Goal: Task Accomplishment & Management: Manage account settings

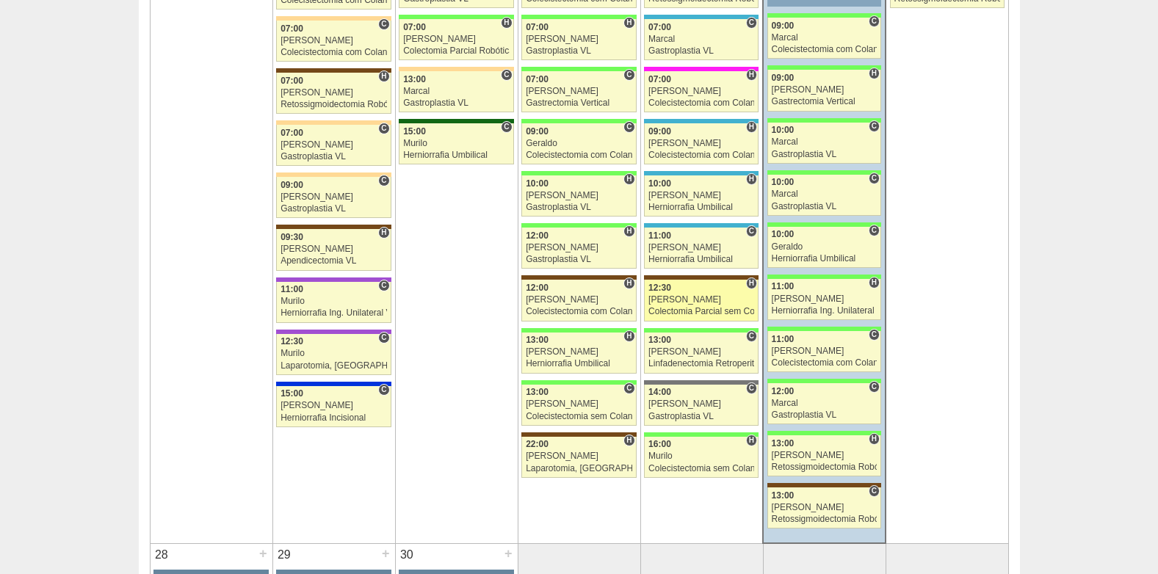
scroll to position [2422, 0]
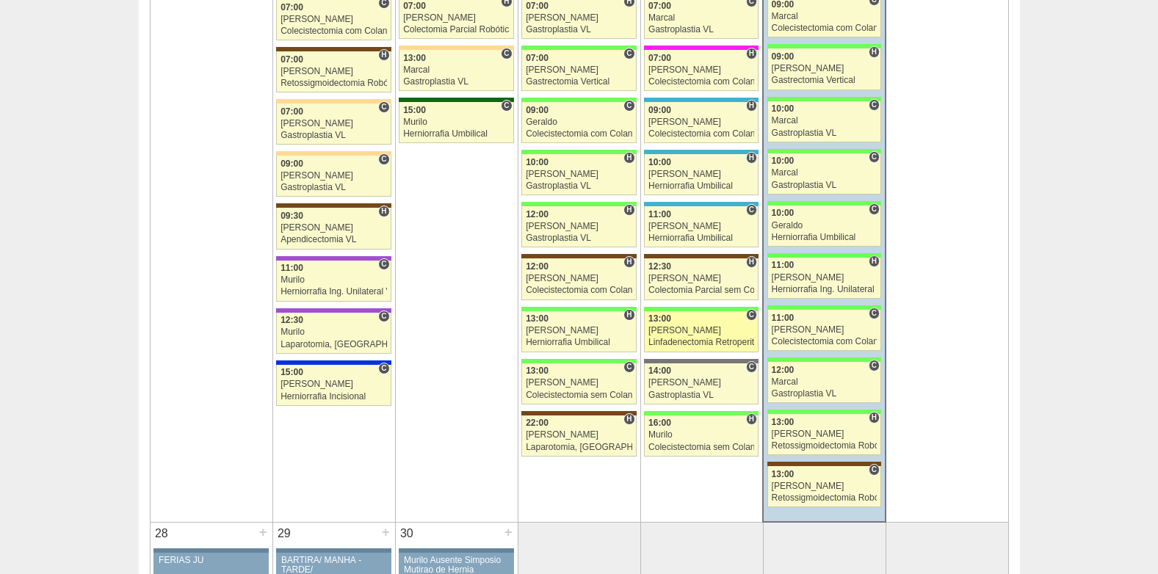
click at [694, 344] on div "Linfadenectomia Retroperitoneal" at bounding box center [701, 343] width 106 height 10
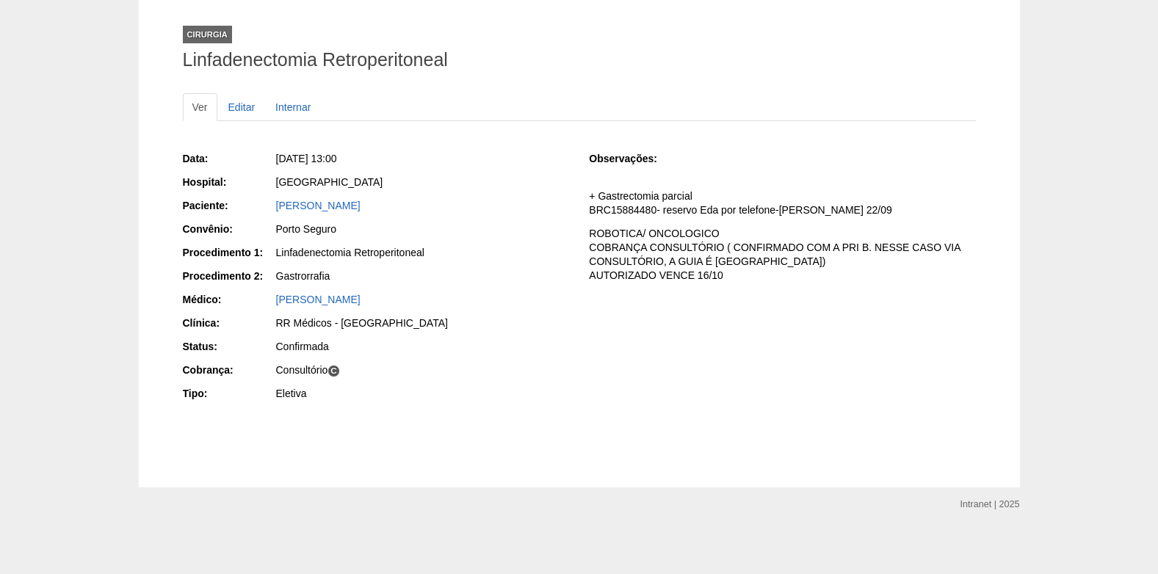
scroll to position [78, 0]
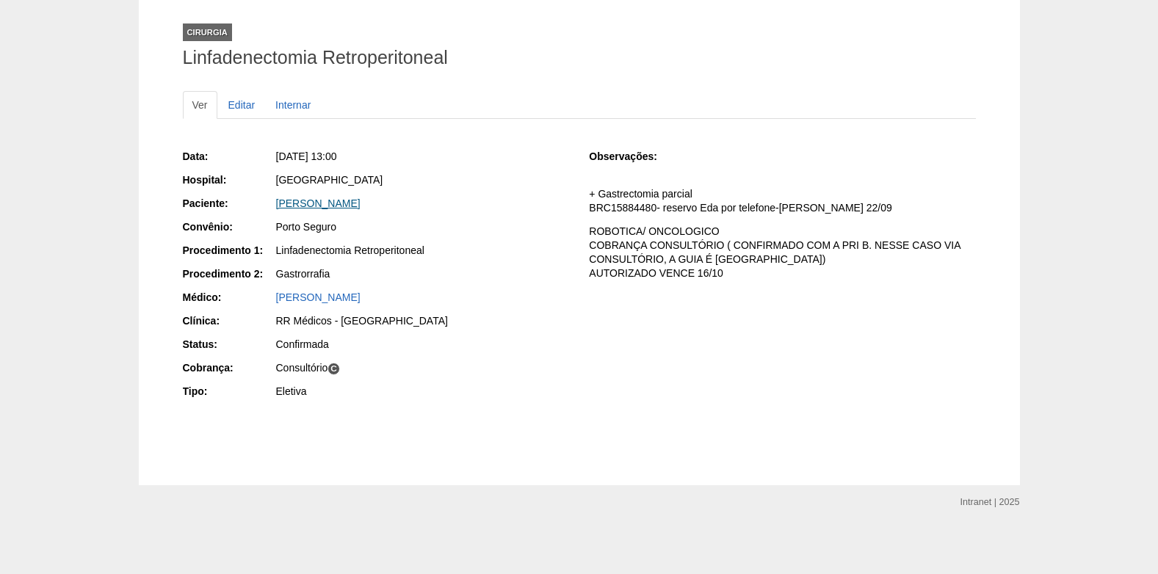
click at [327, 200] on link "LUIS CARLOS FORNEIRO" at bounding box center [318, 203] width 84 height 12
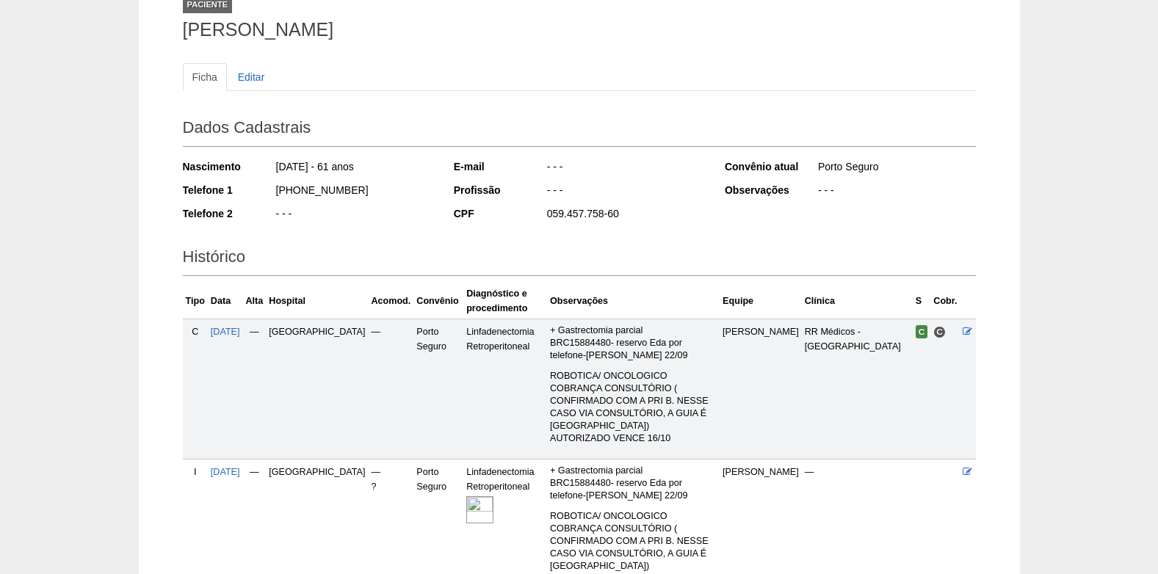
scroll to position [206, 0]
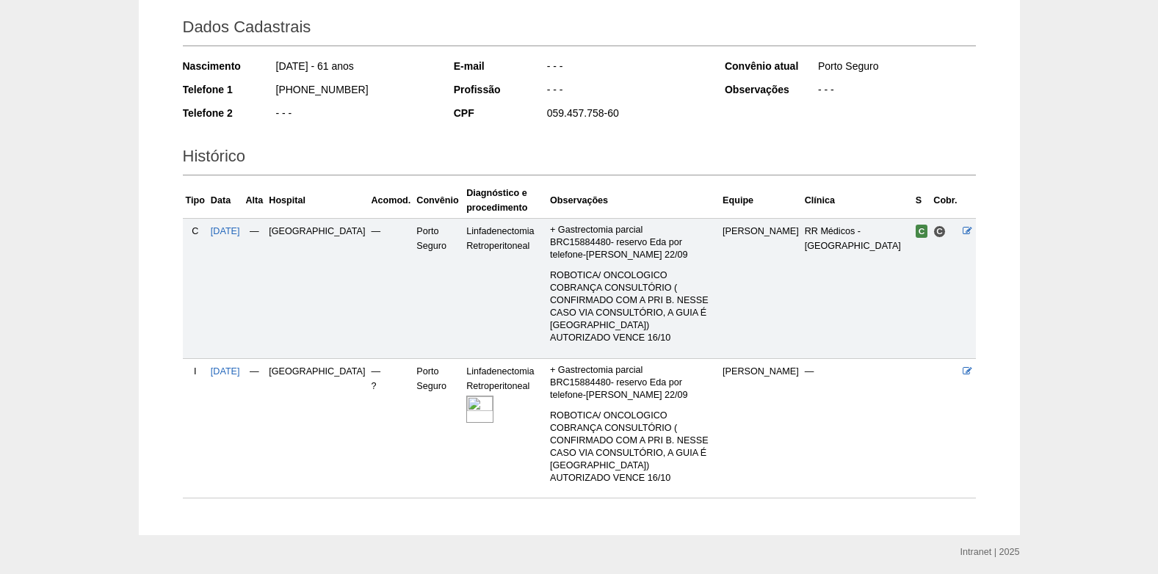
click at [466, 396] on img at bounding box center [479, 409] width 27 height 27
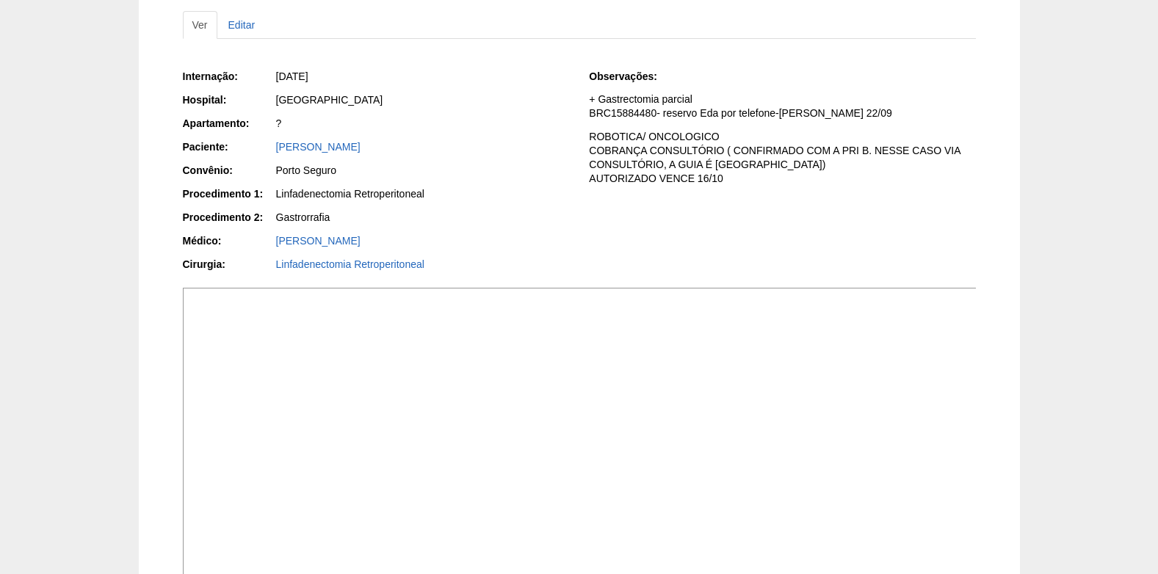
scroll to position [147, 0]
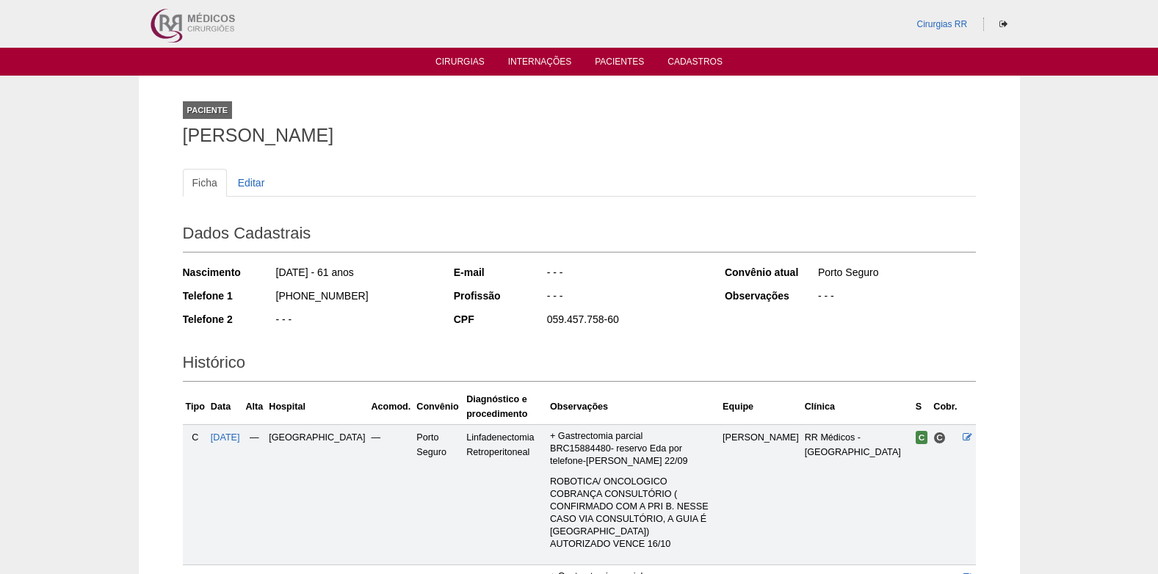
scroll to position [206, 0]
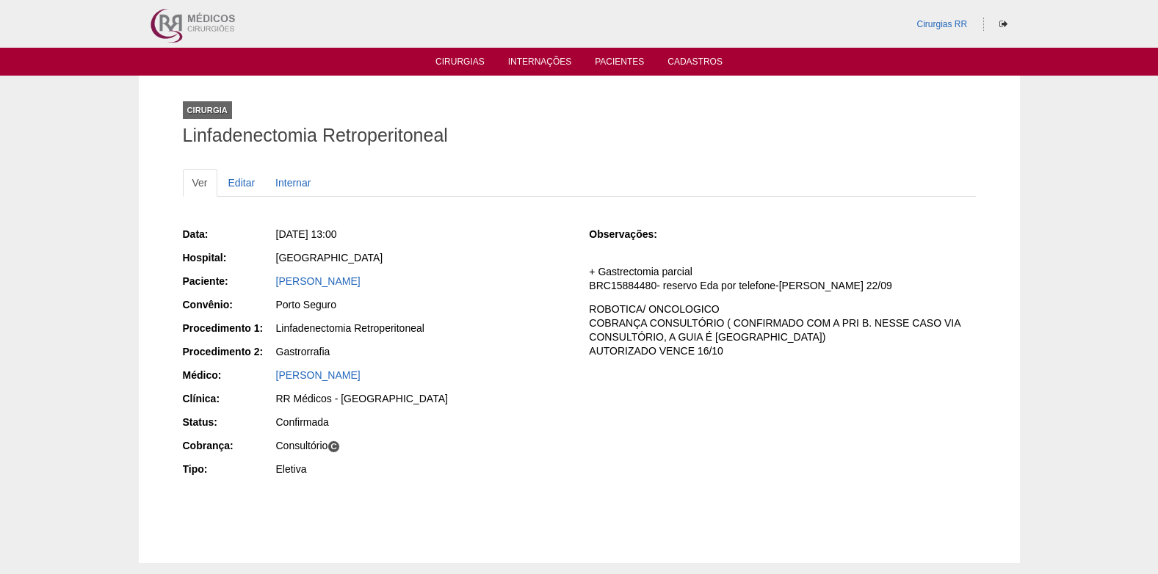
scroll to position [78, 0]
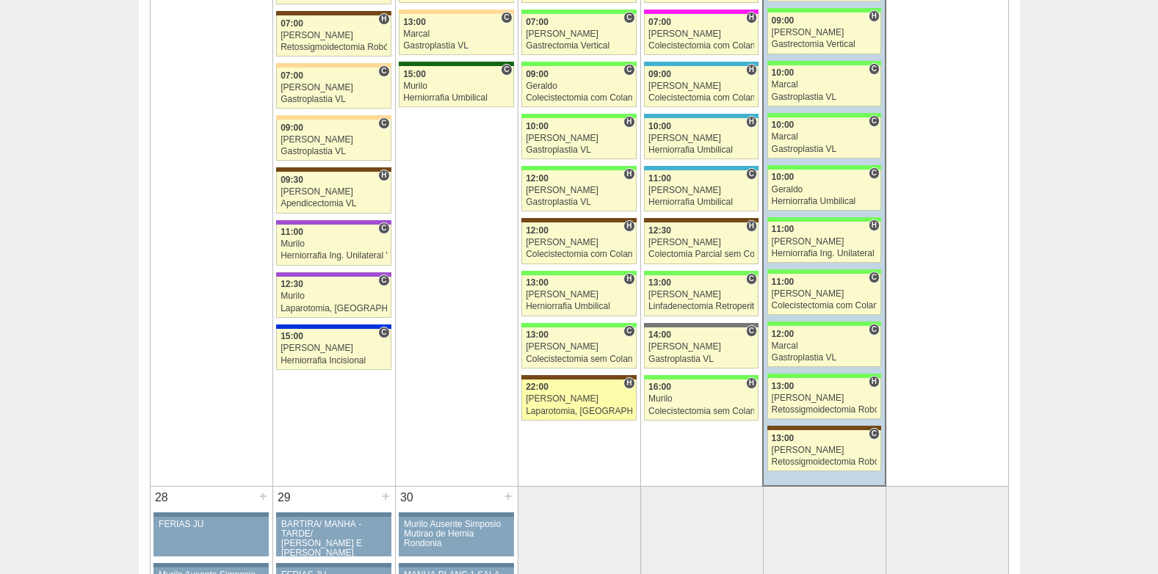
scroll to position [2496, 0]
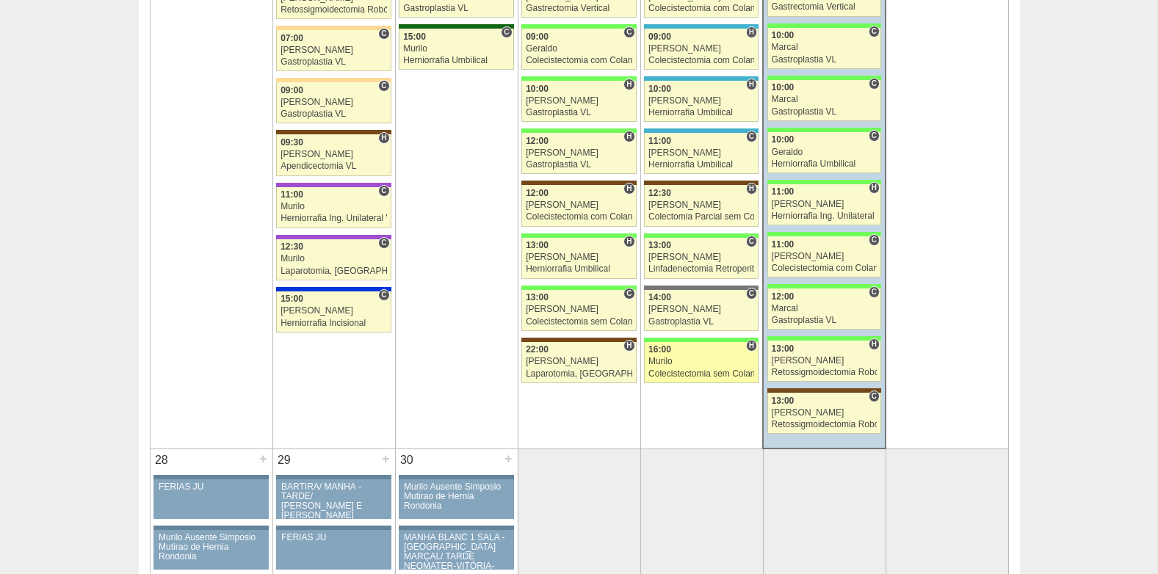
click at [698, 365] on div "Murilo" at bounding box center [701, 362] width 106 height 10
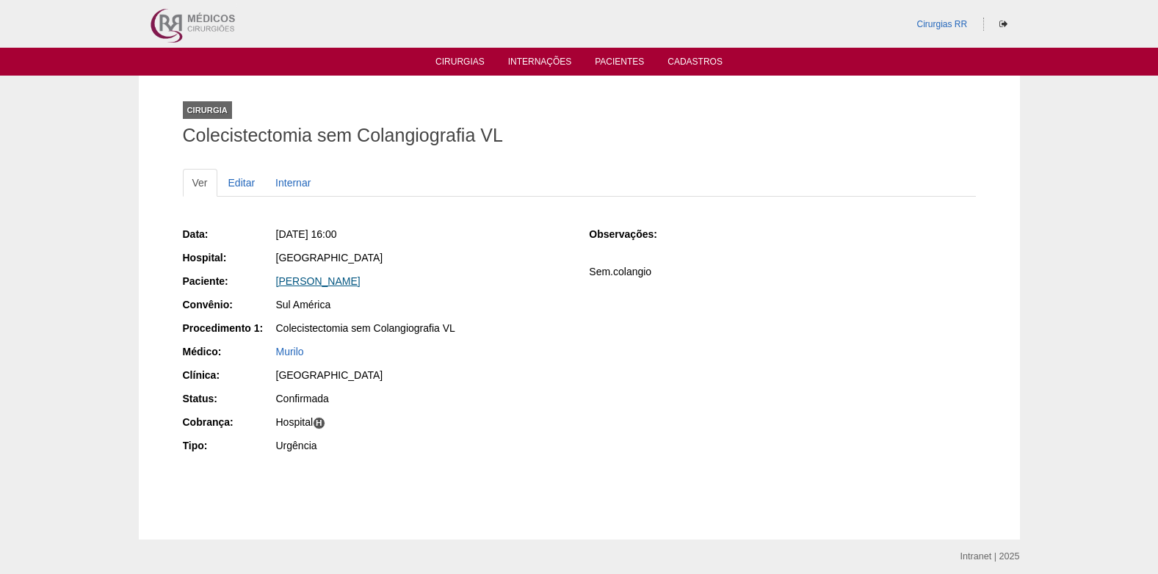
click at [309, 280] on link "[PERSON_NAME]" at bounding box center [318, 281] width 84 height 12
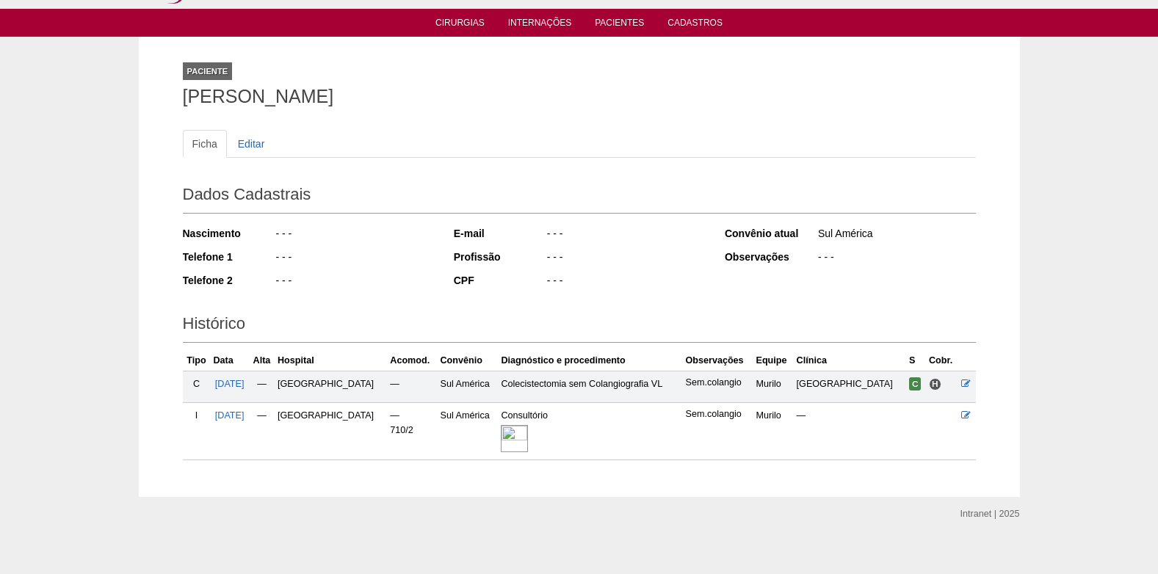
scroll to position [51, 0]
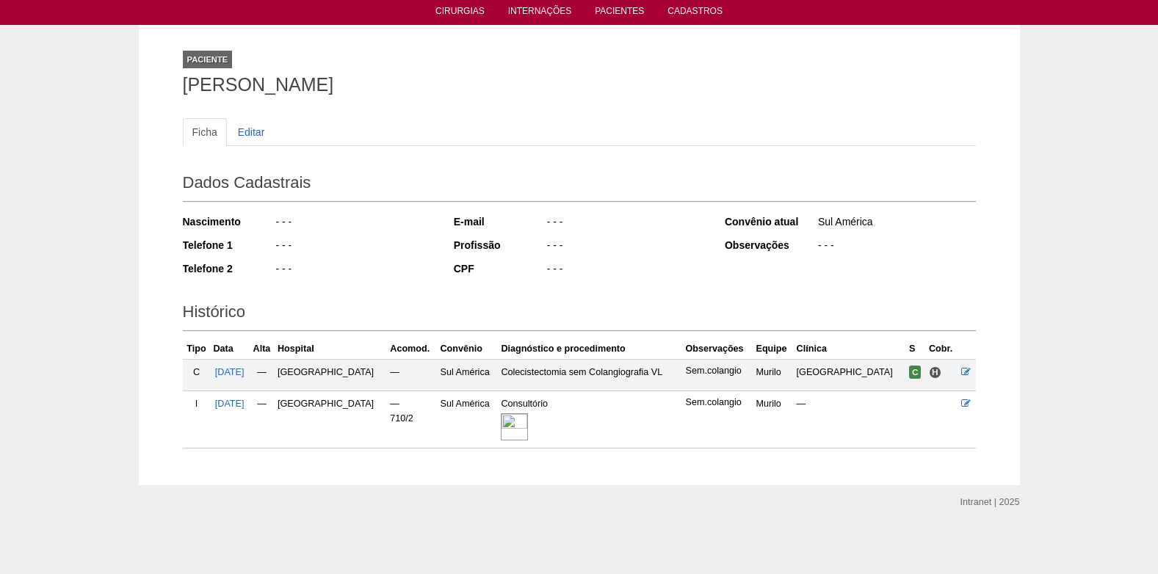
click at [518, 422] on img at bounding box center [514, 426] width 27 height 27
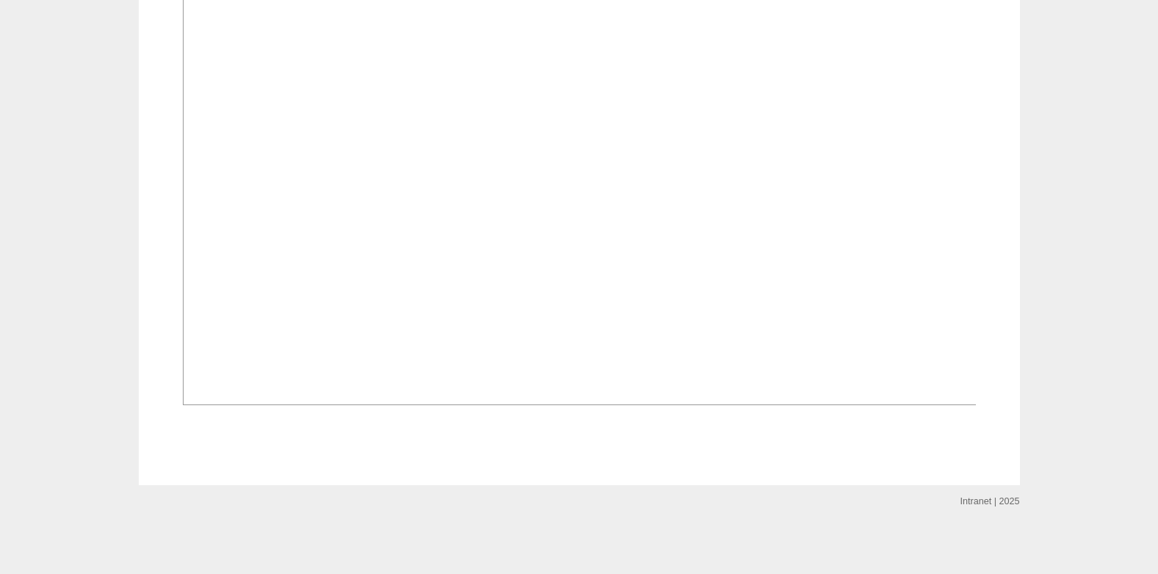
scroll to position [1075, 0]
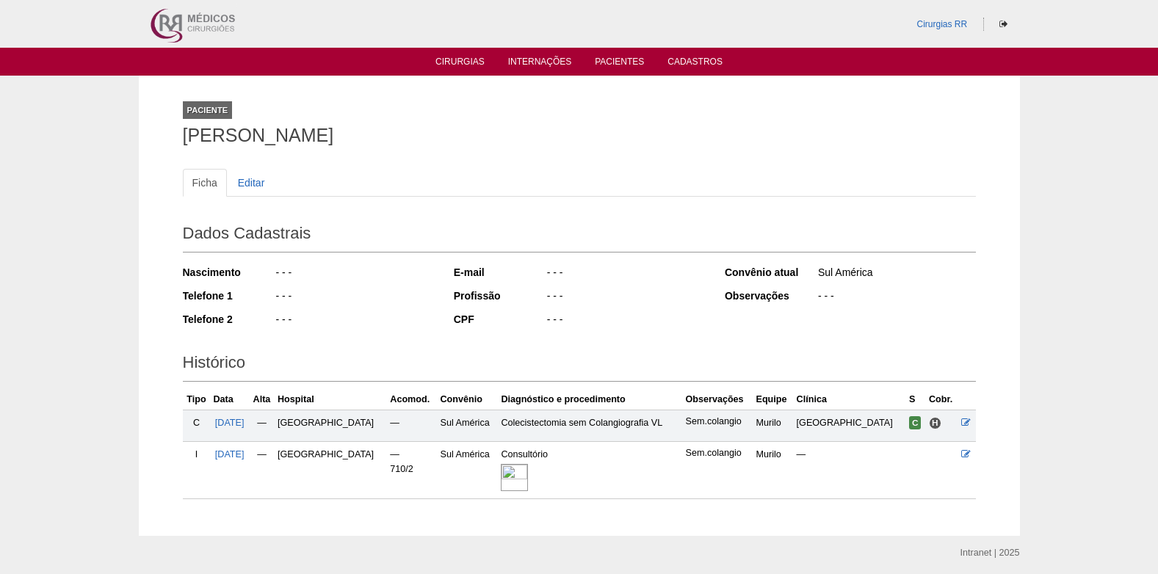
scroll to position [51, 0]
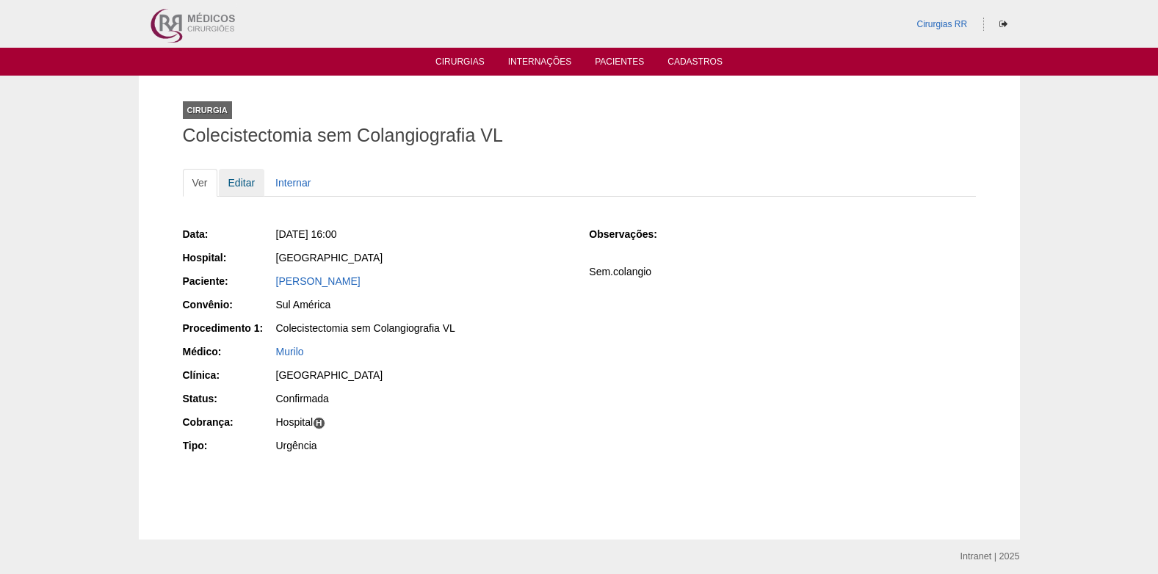
click at [239, 180] on link "Editar" at bounding box center [242, 183] width 46 height 28
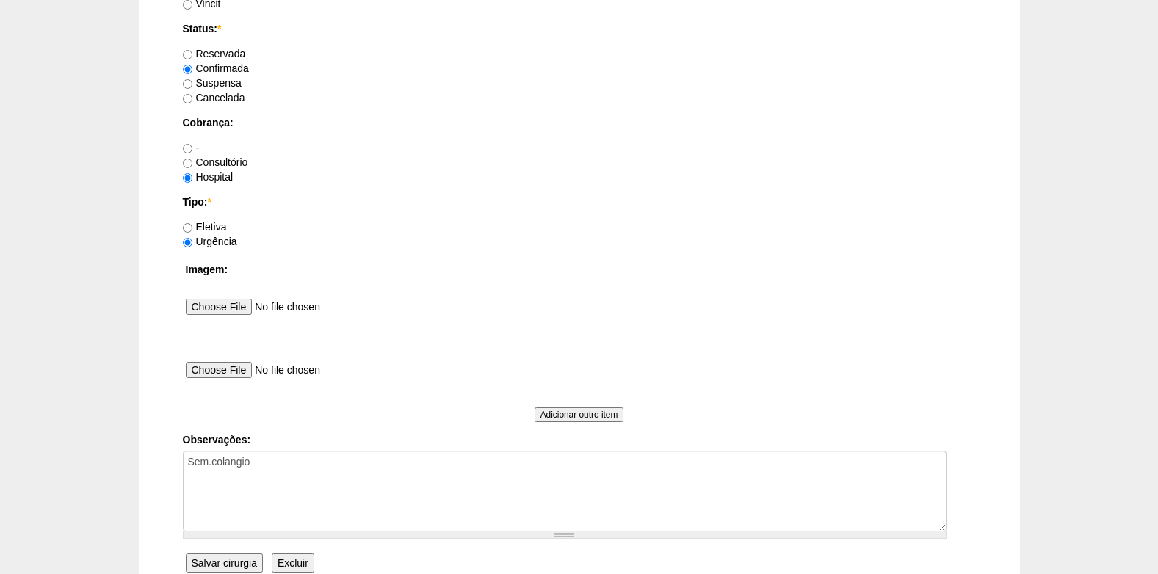
scroll to position [1318, 0]
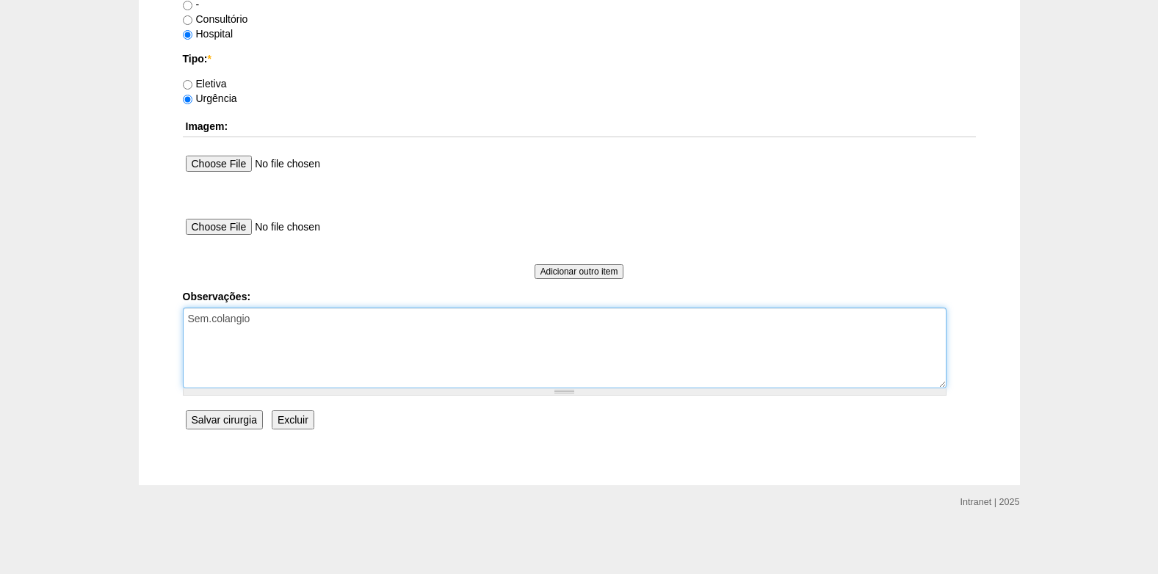
click at [291, 314] on textarea "Sem.colangio" at bounding box center [564, 348] width 763 height 81
type textarea "Sem.colangio [GEOGRAPHIC_DATA]"
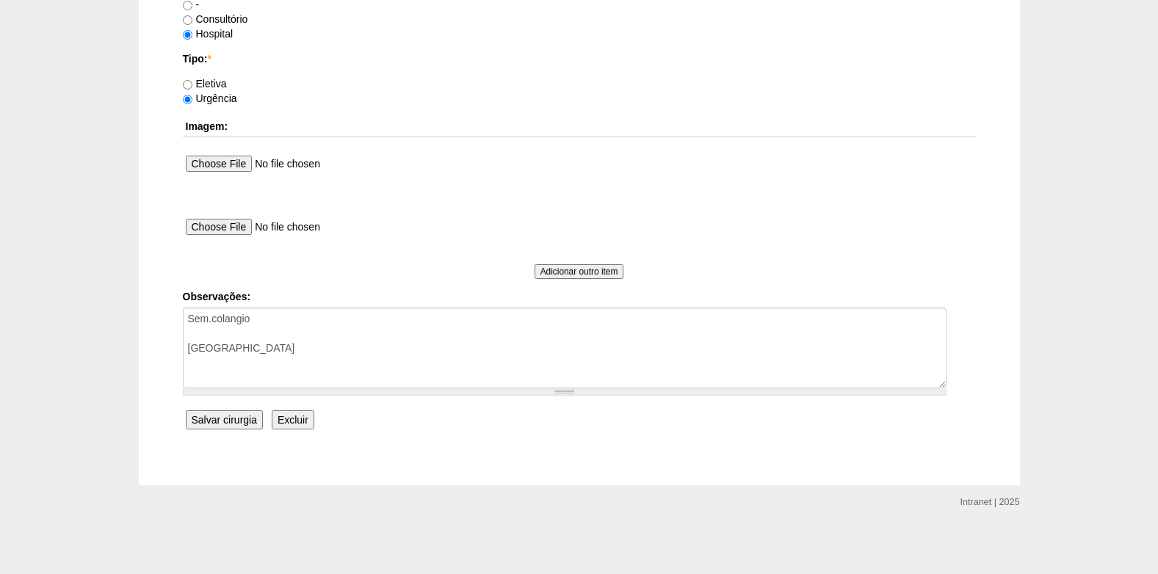
click at [223, 420] on input "Salvar cirurgia" at bounding box center [224, 419] width 77 height 19
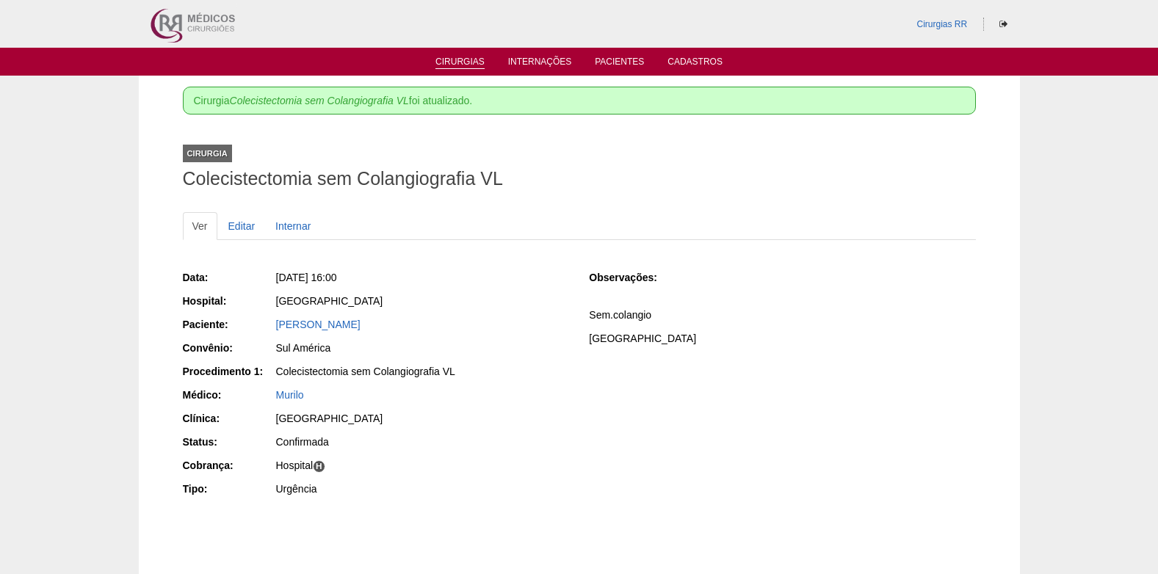
click at [451, 58] on link "Cirurgias" at bounding box center [459, 63] width 49 height 12
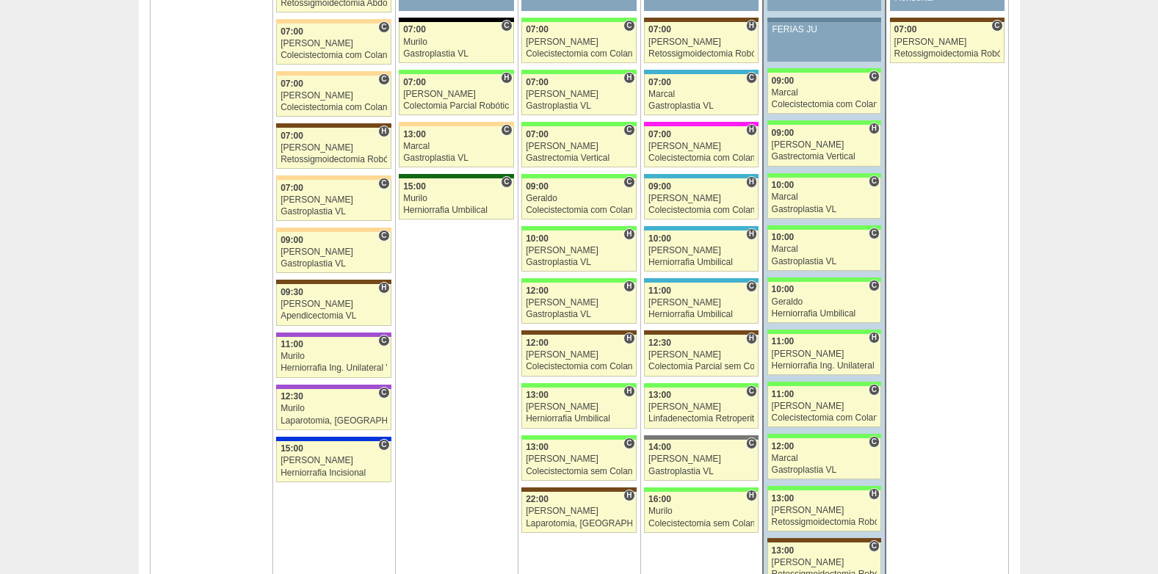
scroll to position [2349, 0]
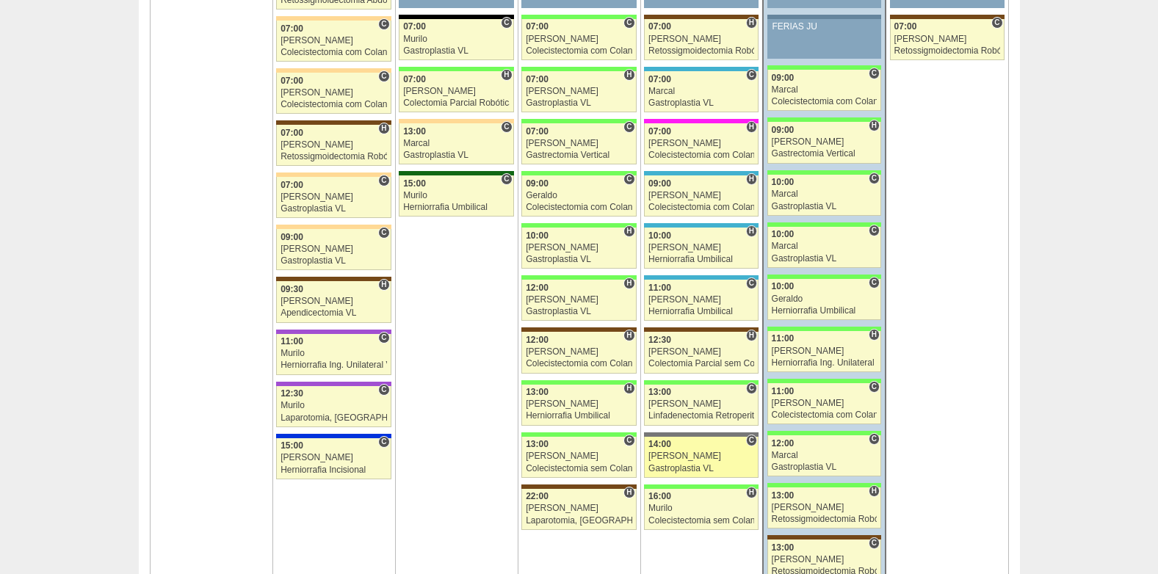
click at [686, 453] on div "[PERSON_NAME]" at bounding box center [701, 456] width 106 height 10
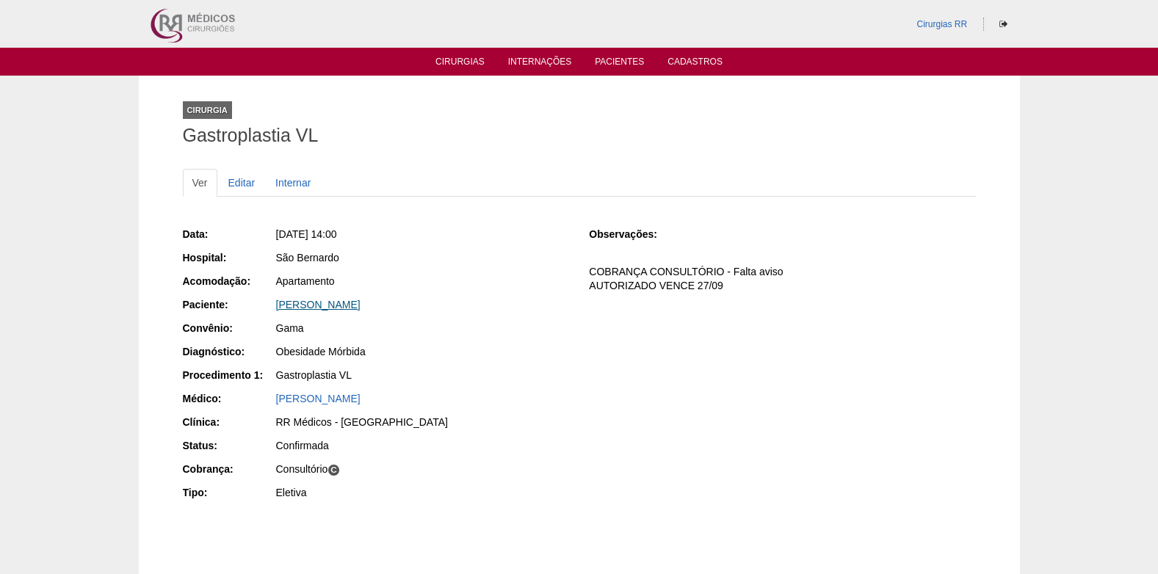
click at [360, 305] on link "MARIA EDUARDA DA SILVA NASCIMENTO" at bounding box center [318, 305] width 84 height 12
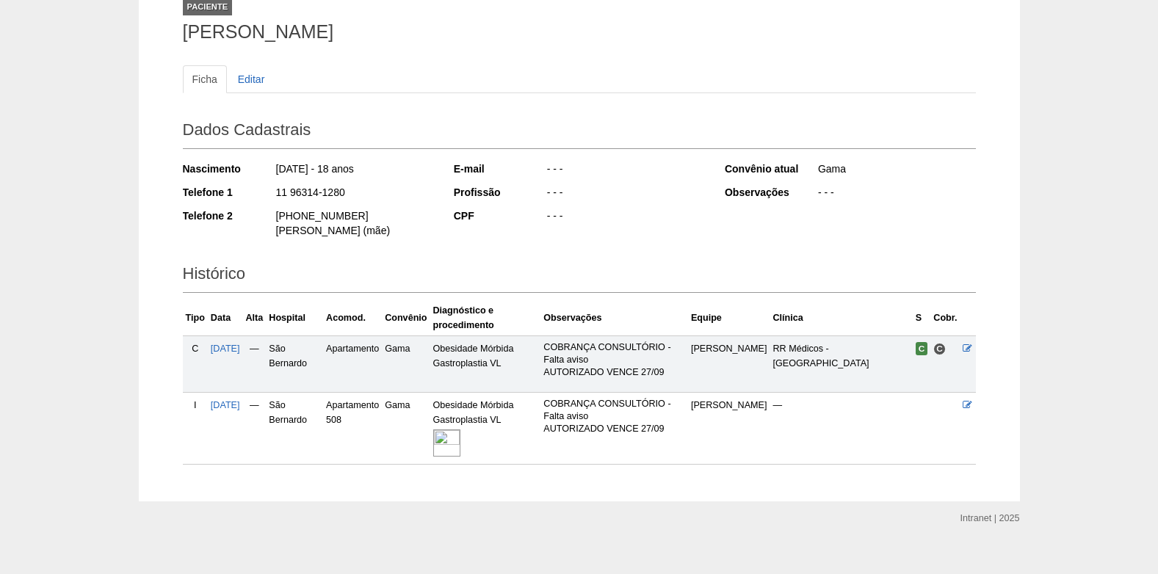
scroll to position [105, 0]
click at [457, 430] on img at bounding box center [446, 441] width 27 height 27
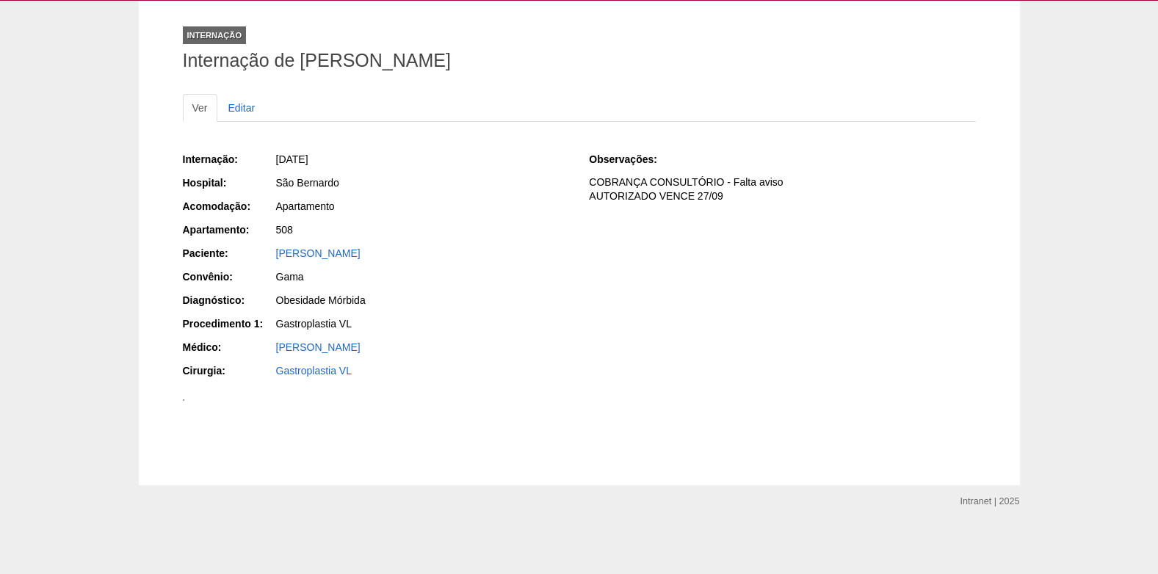
scroll to position [873, 0]
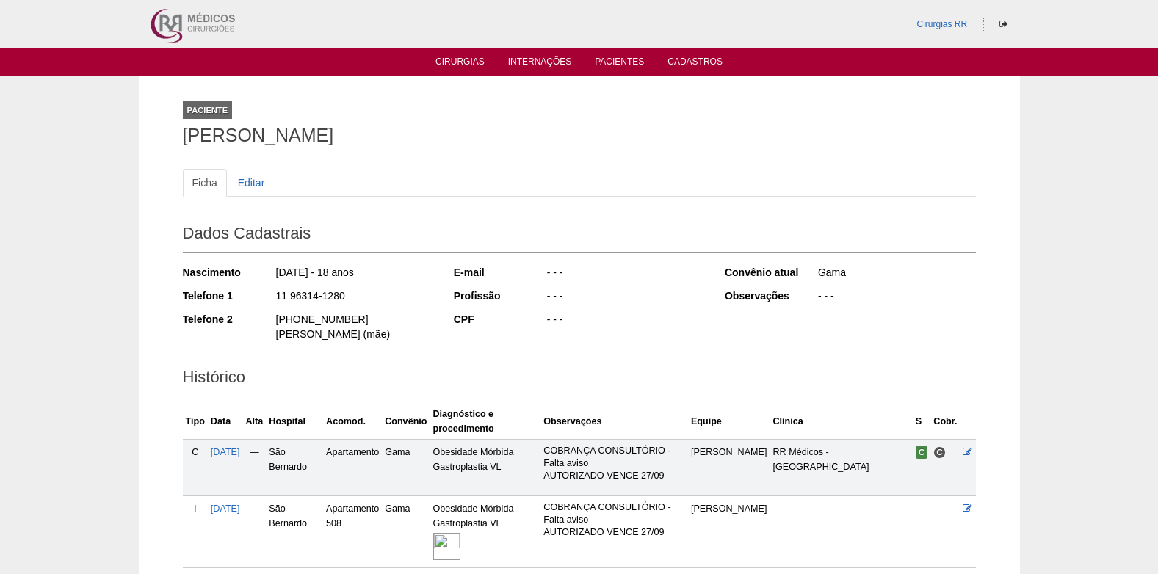
scroll to position [101, 0]
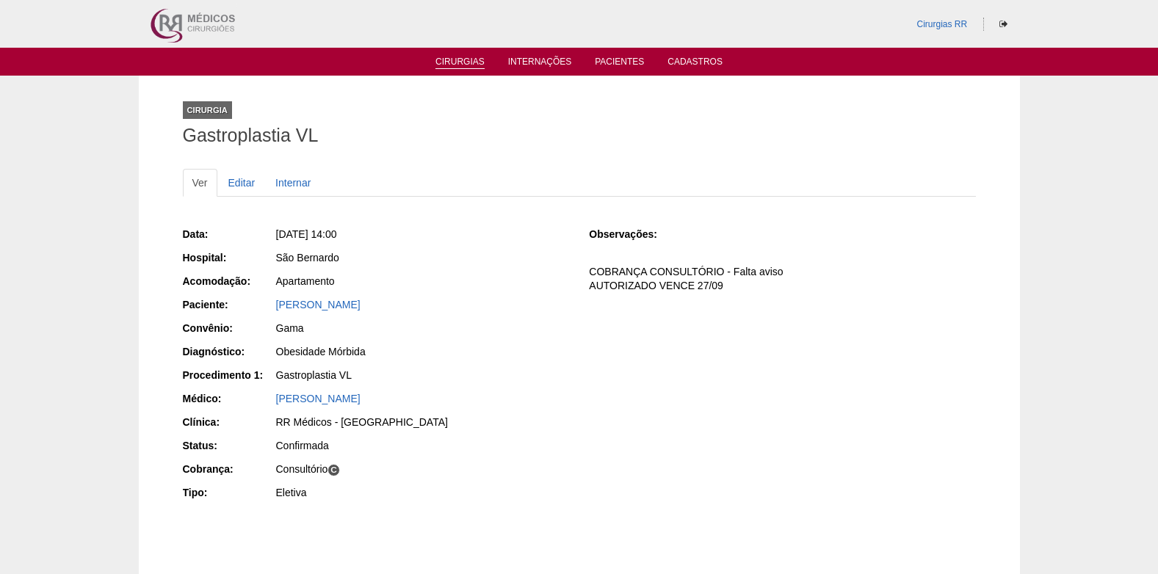
click at [448, 65] on link "Cirurgias" at bounding box center [459, 63] width 49 height 12
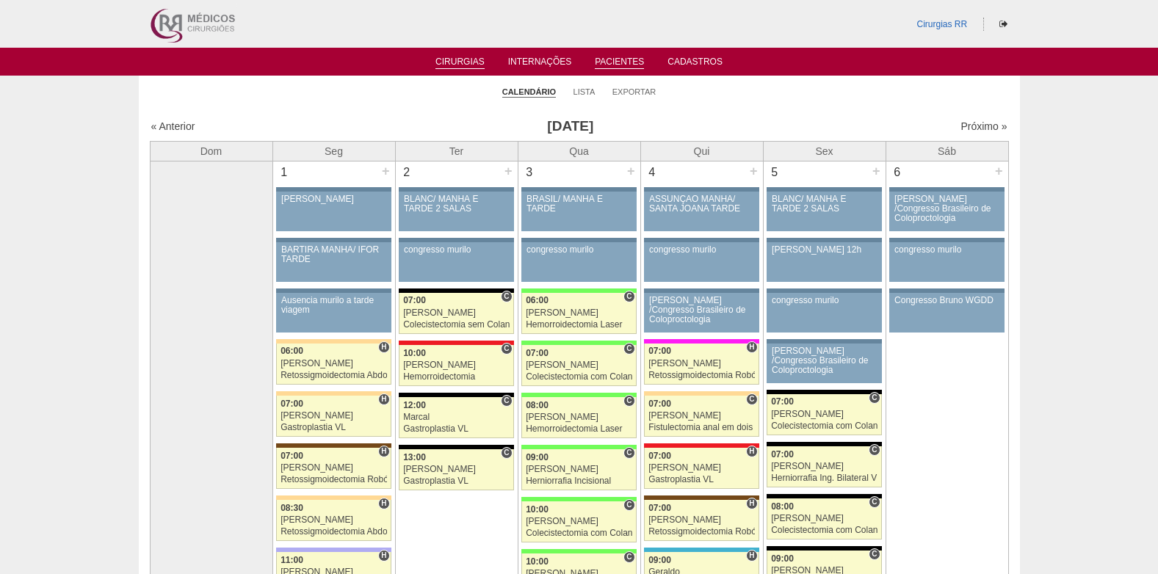
click at [623, 62] on link "Pacientes" at bounding box center [619, 63] width 49 height 12
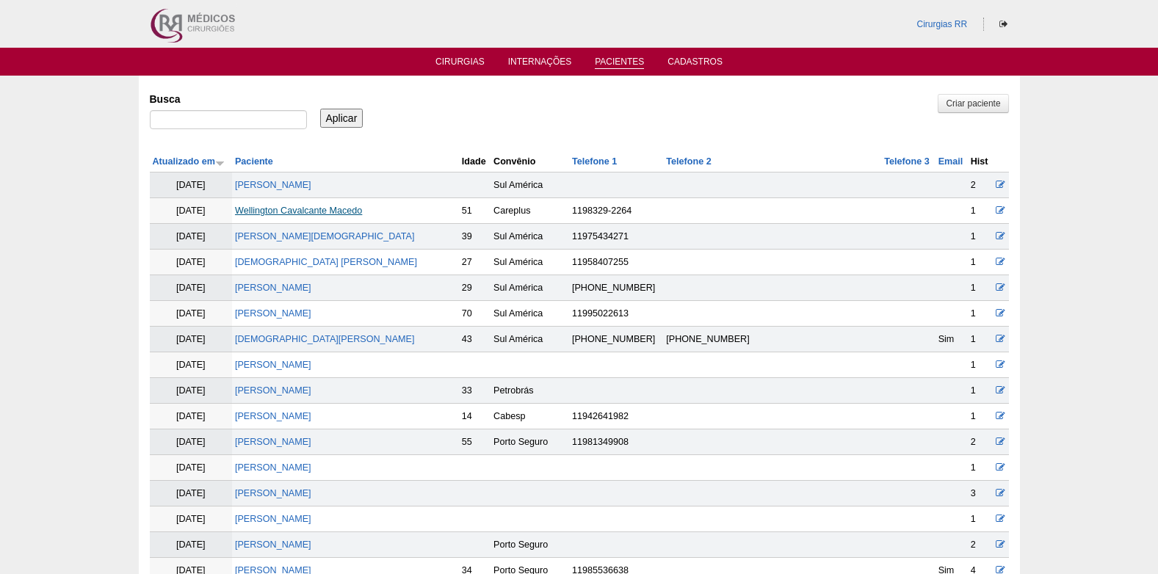
click at [320, 208] on link "Wellington Cavalcante Macedo" at bounding box center [298, 211] width 127 height 10
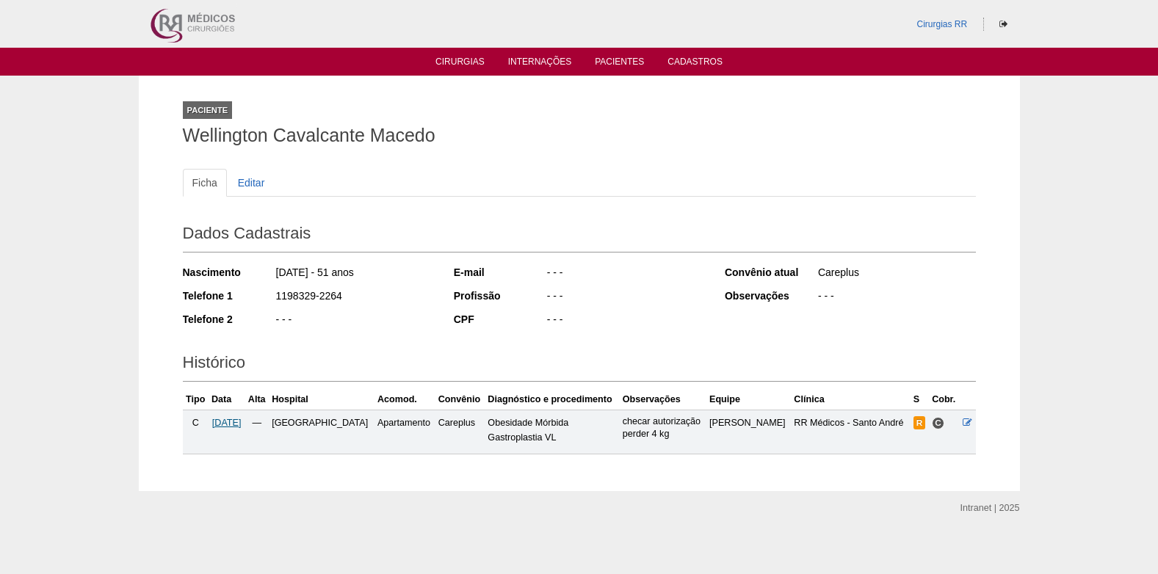
click at [242, 424] on span "29/10/2025" at bounding box center [226, 423] width 29 height 10
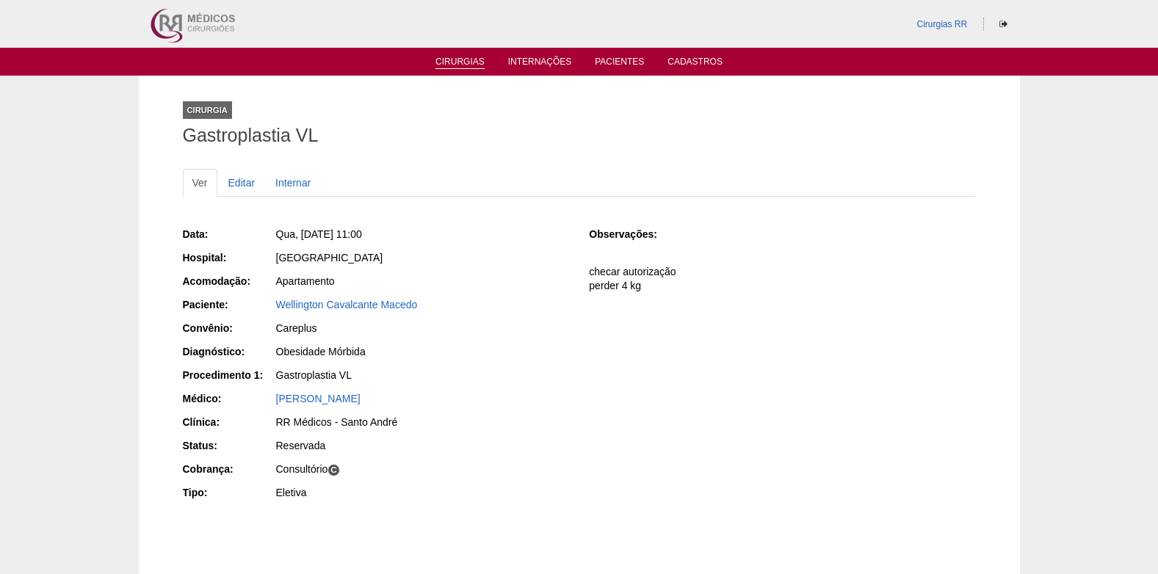
click at [444, 57] on ul "Cirurgias Internações Pacientes Cadastros" at bounding box center [579, 62] width 1158 height 28
click at [446, 58] on link "Cirurgias" at bounding box center [459, 63] width 49 height 12
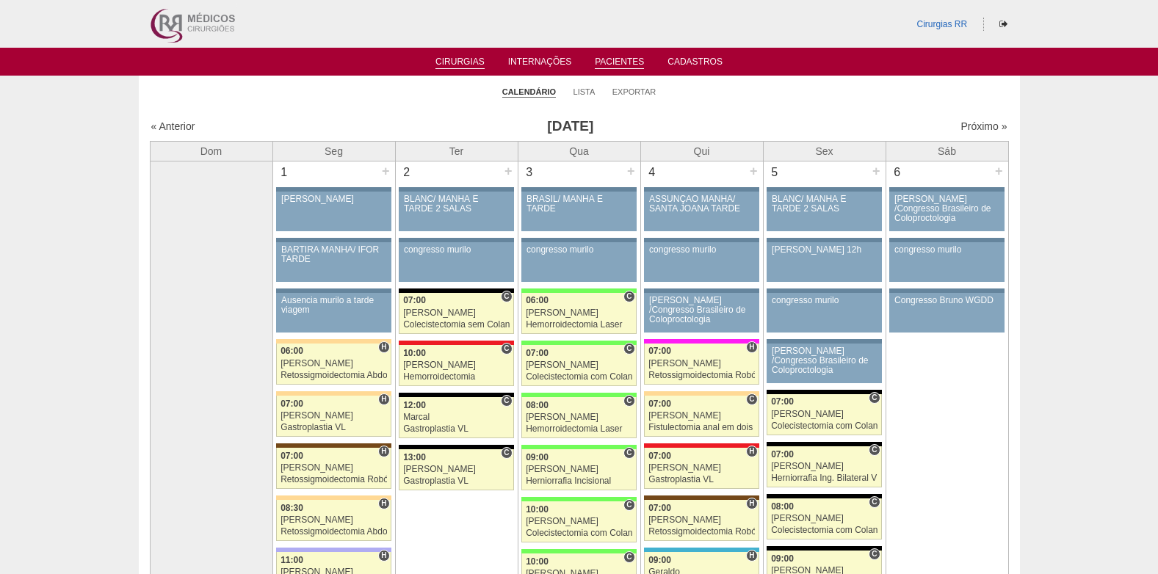
click at [602, 57] on link "Pacientes" at bounding box center [619, 63] width 49 height 12
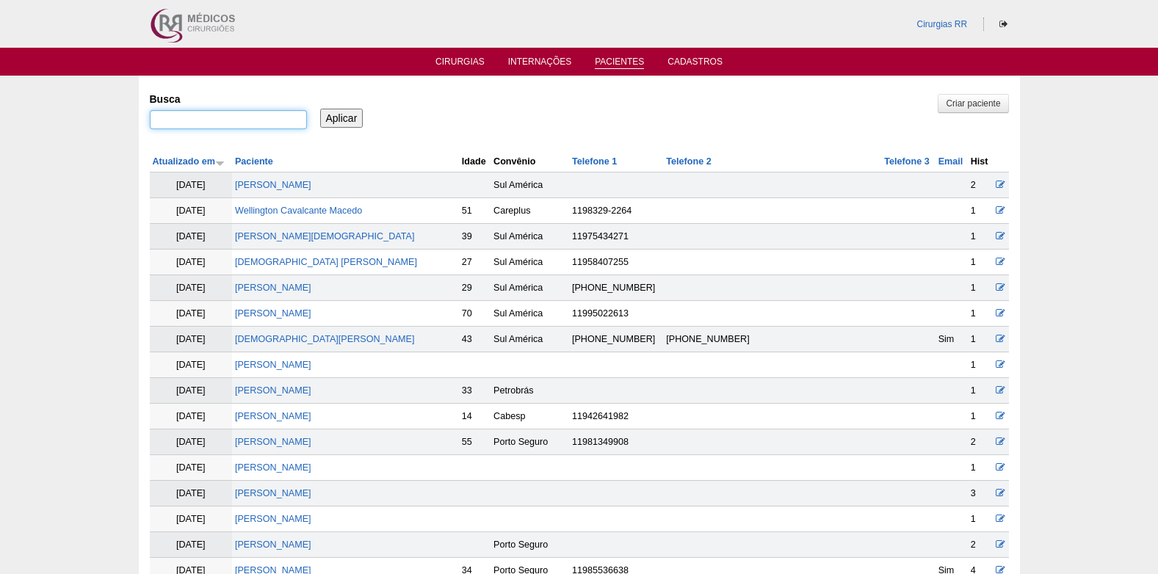
click at [266, 121] on input "Busca" at bounding box center [228, 119] width 157 height 19
type input "AUGUSTO DEL"
click at [348, 123] on input "Aplicar" at bounding box center [341, 118] width 43 height 19
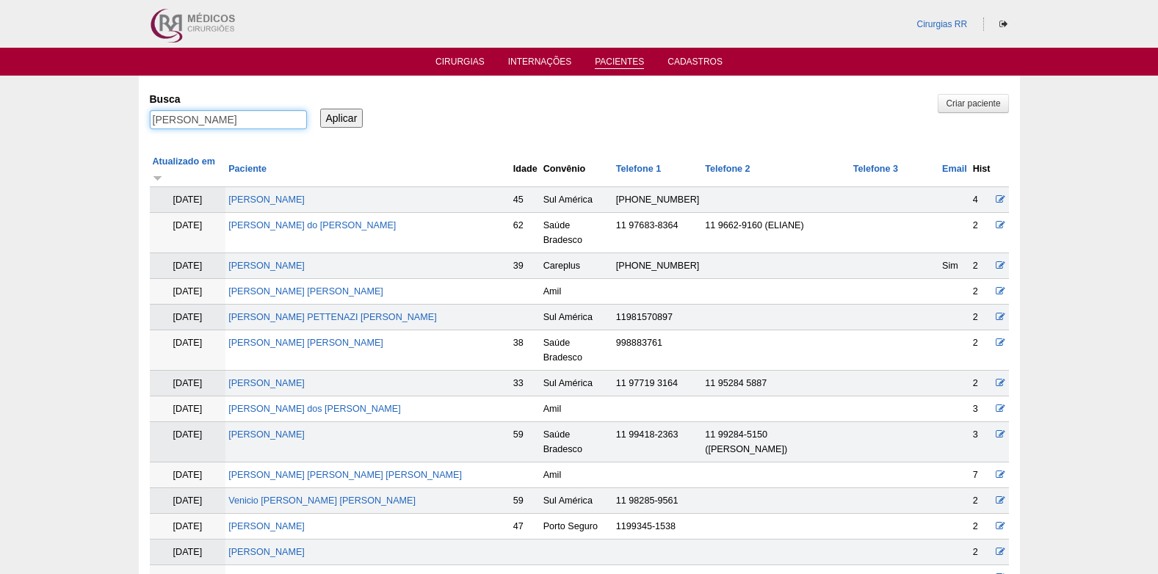
drag, startPoint x: 241, startPoint y: 121, endPoint x: 127, endPoint y: 127, distance: 113.9
paste input "l"
type input "l"
type input "ALEXANDRE MOSCA"
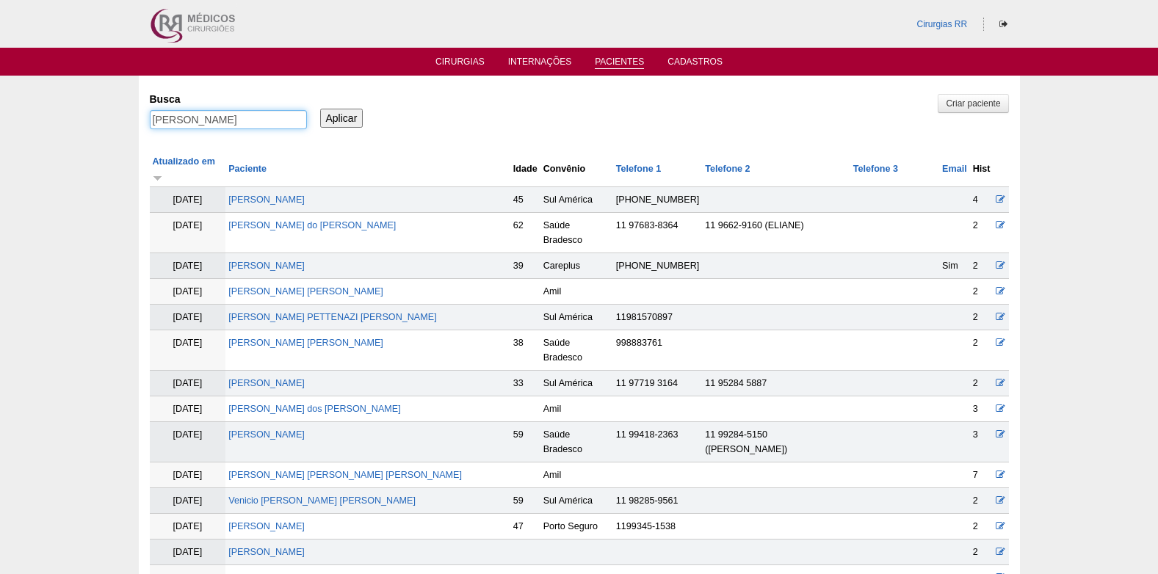
click at [320, 109] on input "Aplicar" at bounding box center [341, 118] width 43 height 19
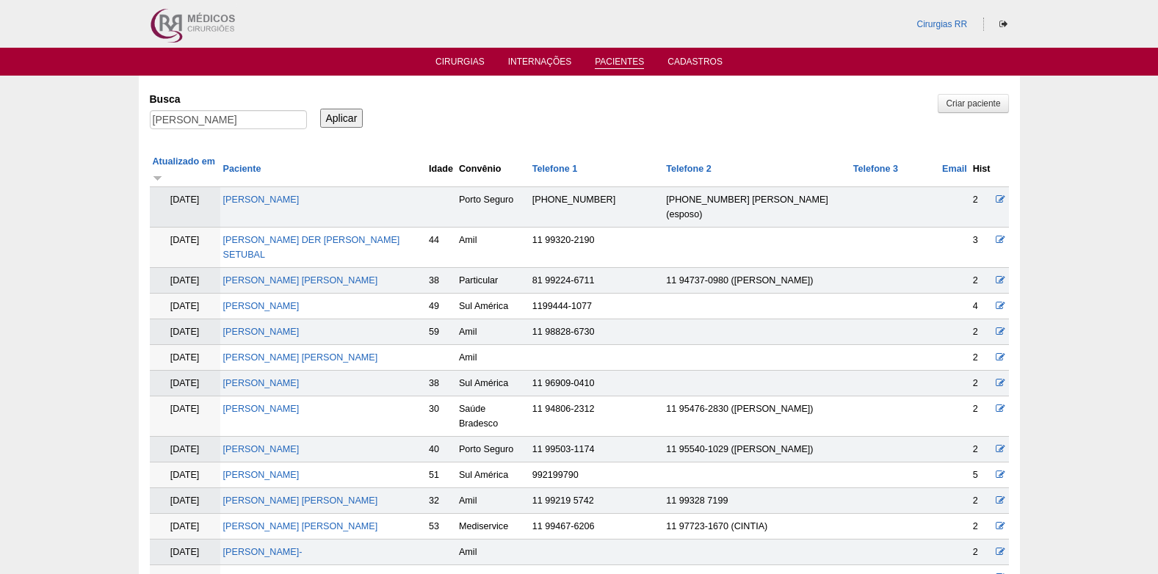
click at [333, 115] on input "Aplicar" at bounding box center [341, 118] width 43 height 19
drag, startPoint x: 288, startPoint y: 123, endPoint x: 159, endPoint y: 128, distance: 130.0
click at [159, 128] on input "ALEXANDRE MOSCA" at bounding box center [228, 119] width 157 height 19
type input "A"
click at [449, 59] on link "Cirurgias" at bounding box center [459, 63] width 49 height 12
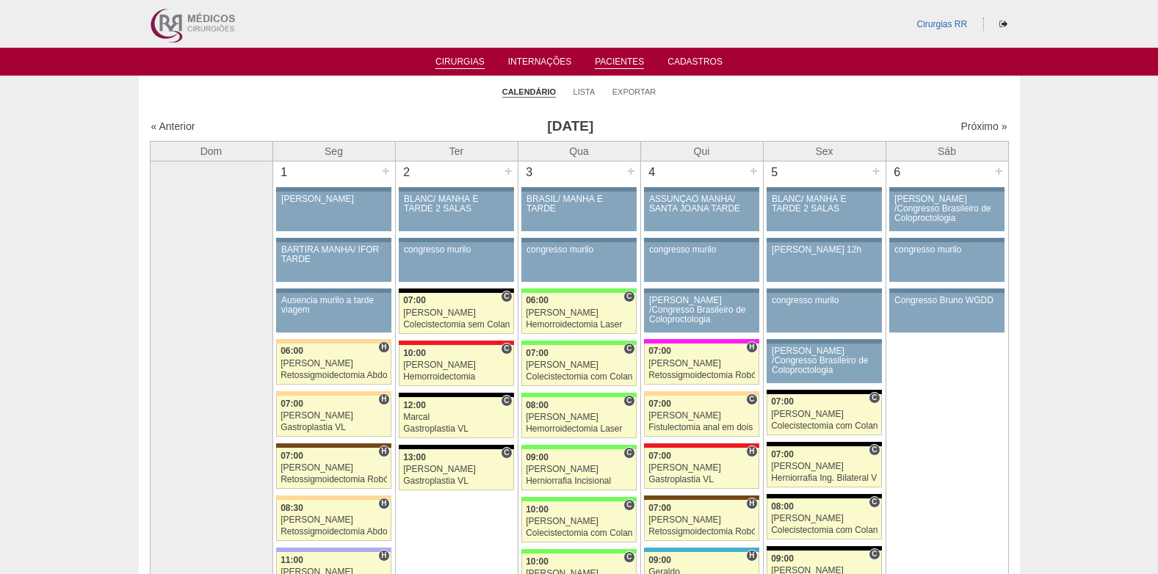
click at [620, 64] on link "Pacientes" at bounding box center [619, 63] width 49 height 12
click at [618, 63] on link "Pacientes" at bounding box center [619, 63] width 49 height 12
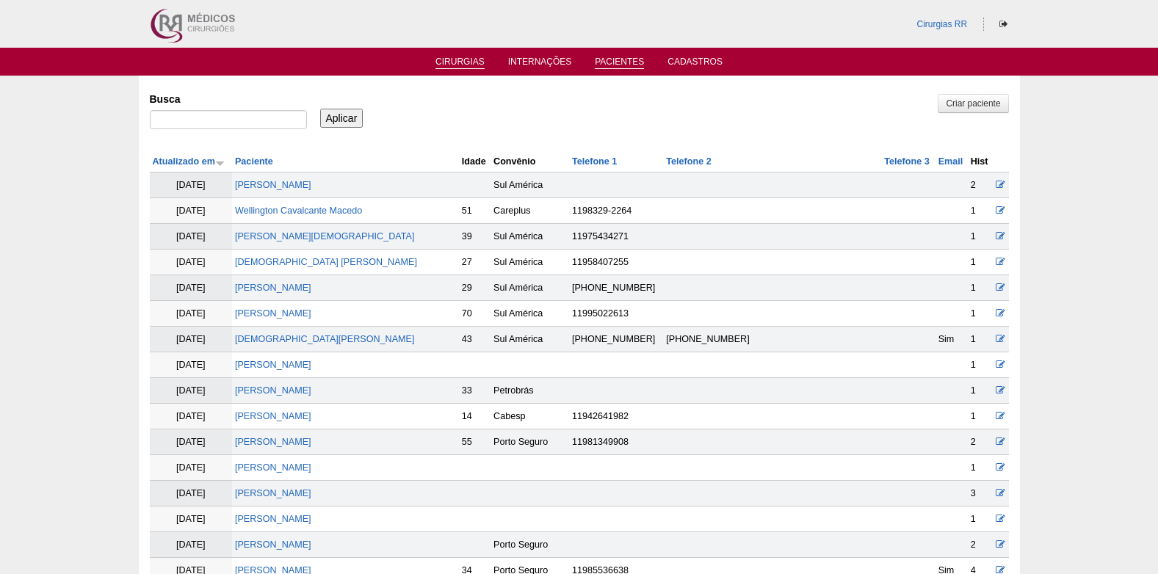
click at [460, 63] on link "Cirurgias" at bounding box center [459, 63] width 49 height 12
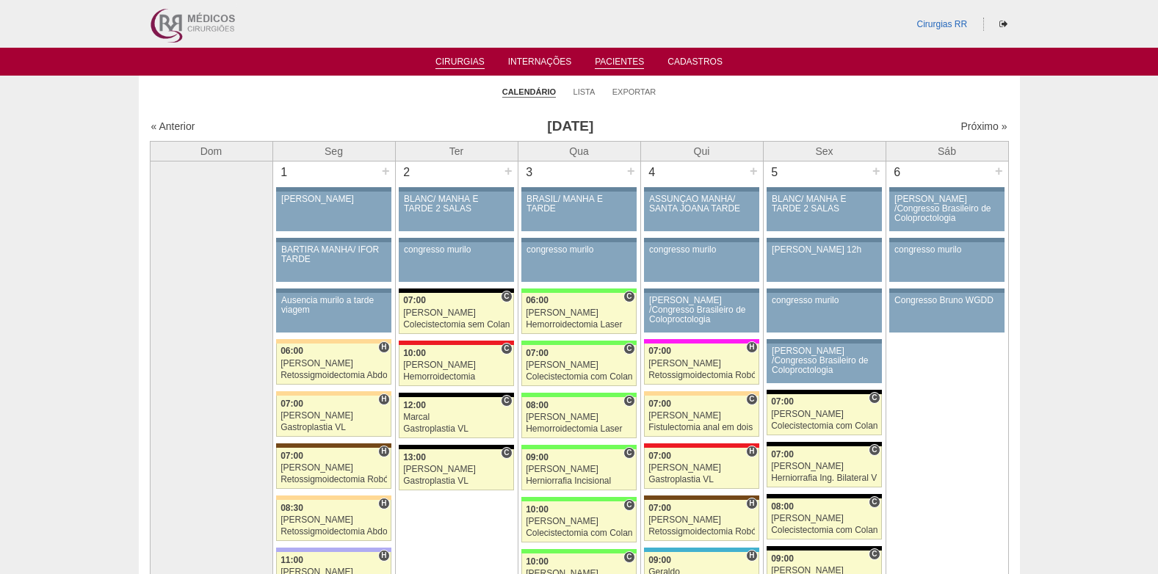
click at [615, 60] on link "Pacientes" at bounding box center [619, 63] width 49 height 12
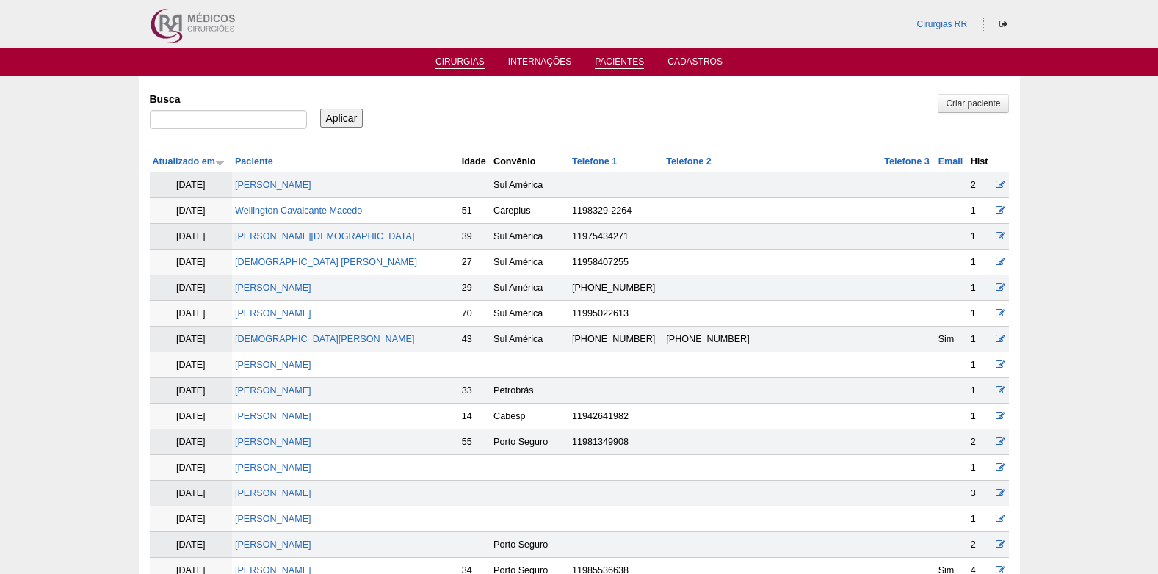
click at [460, 59] on link "Cirurgias" at bounding box center [459, 63] width 49 height 12
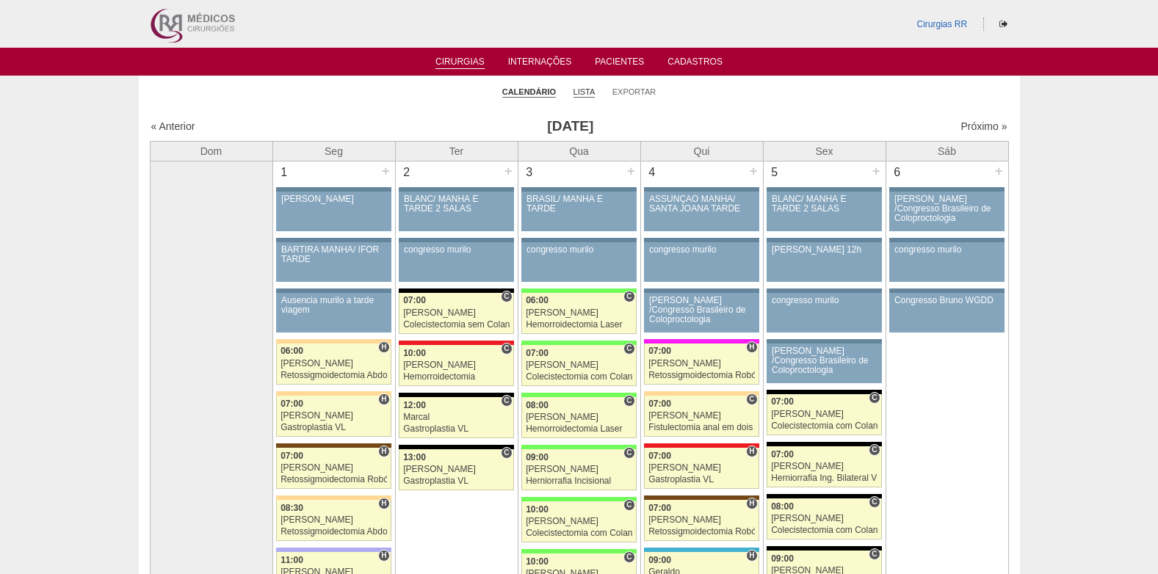
click at [583, 91] on link "Lista" at bounding box center [584, 92] width 22 height 11
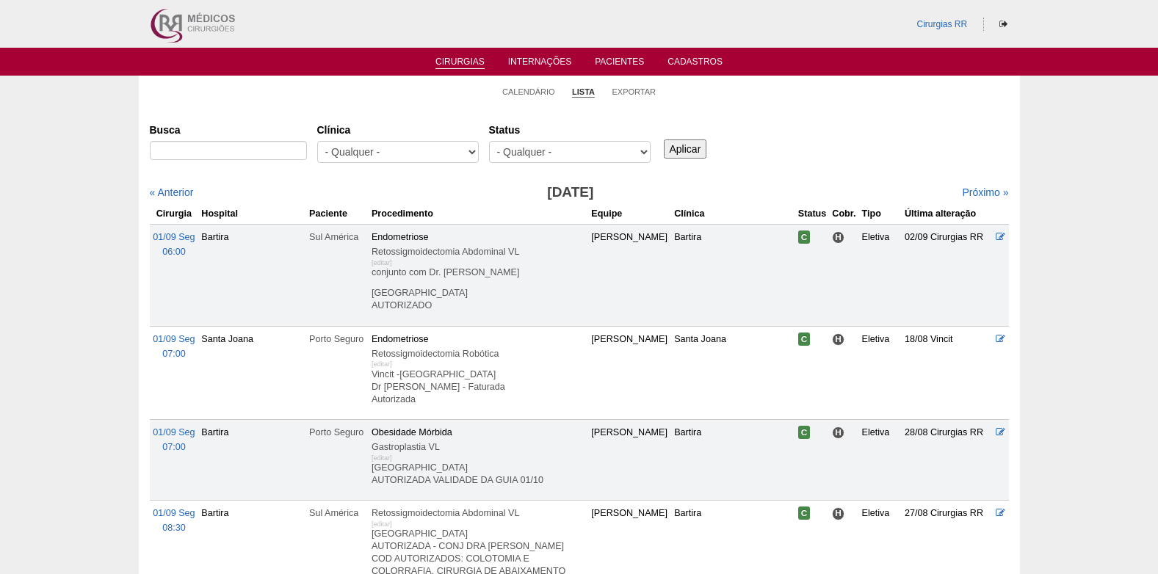
click at [563, 151] on select "- Qualquer - Reservada Confirmada Suspensa Cancelada" at bounding box center [569, 152] width 161 height 22
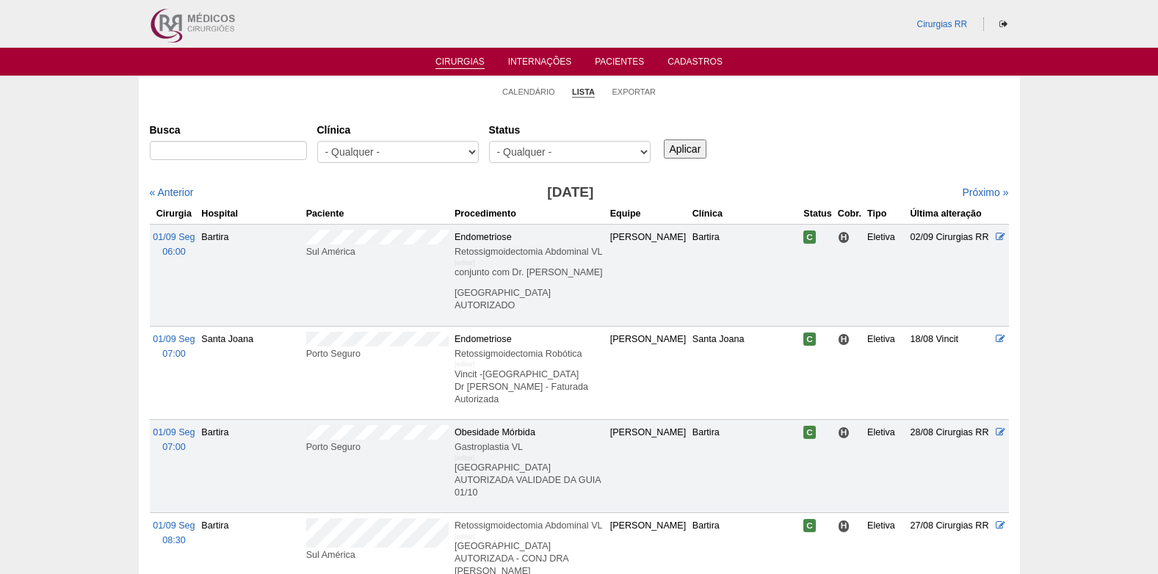
select select "resr"
click at [489, 141] on select "- Qualquer - Reservada Confirmada Suspensa Cancelada" at bounding box center [569, 152] width 161 height 22
click at [684, 147] on input "Aplicar" at bounding box center [685, 148] width 43 height 19
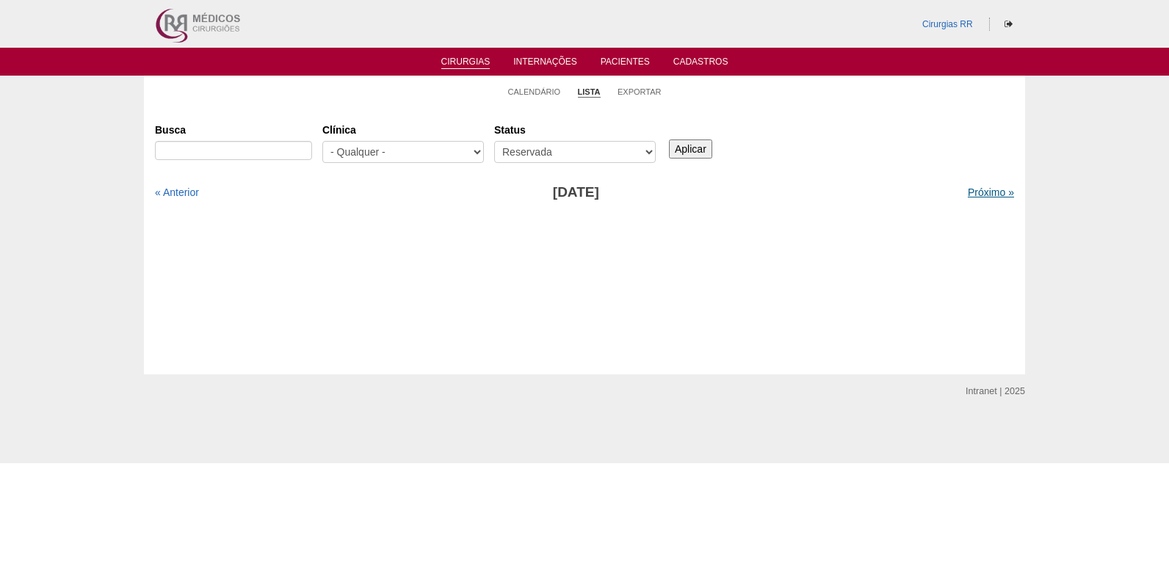
click at [978, 192] on link "Próximo »" at bounding box center [990, 192] width 46 height 12
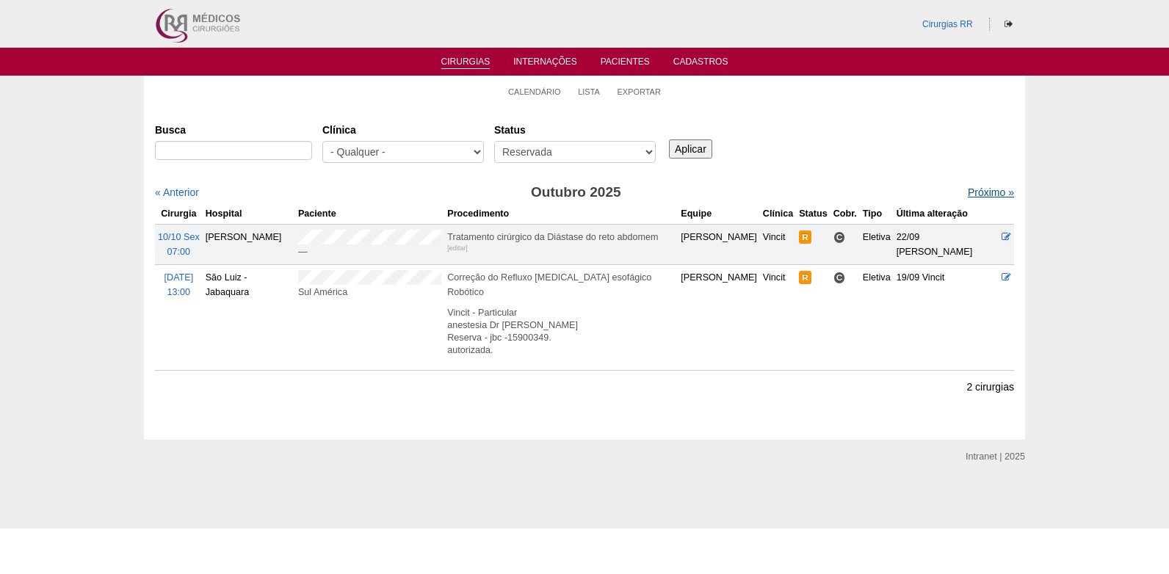
click at [978, 193] on link "Próximo »" at bounding box center [990, 192] width 46 height 12
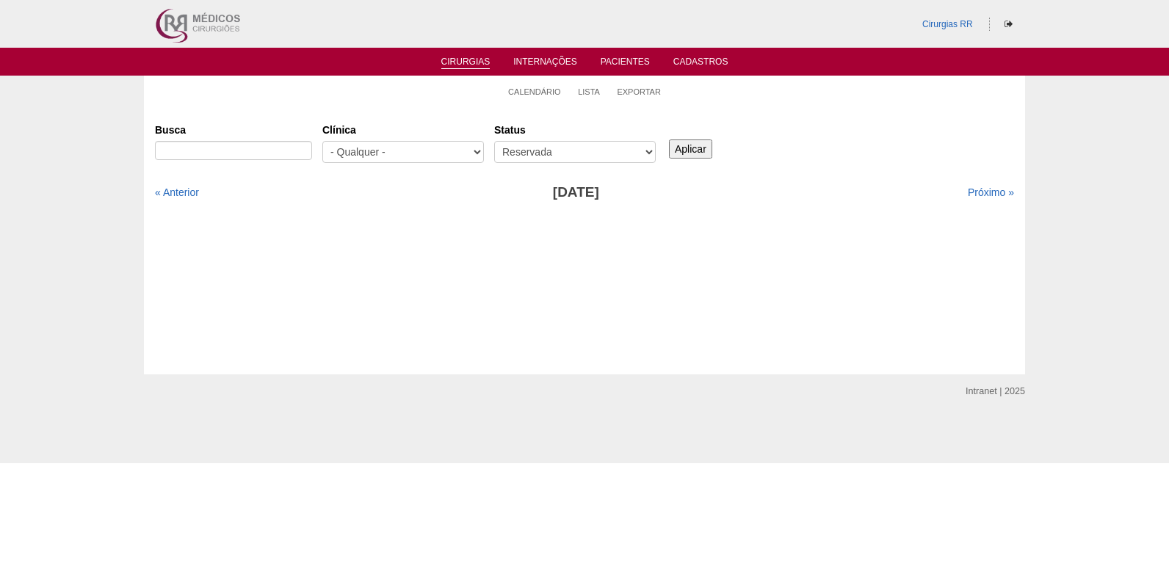
click at [463, 62] on link "Cirurgias" at bounding box center [465, 63] width 49 height 12
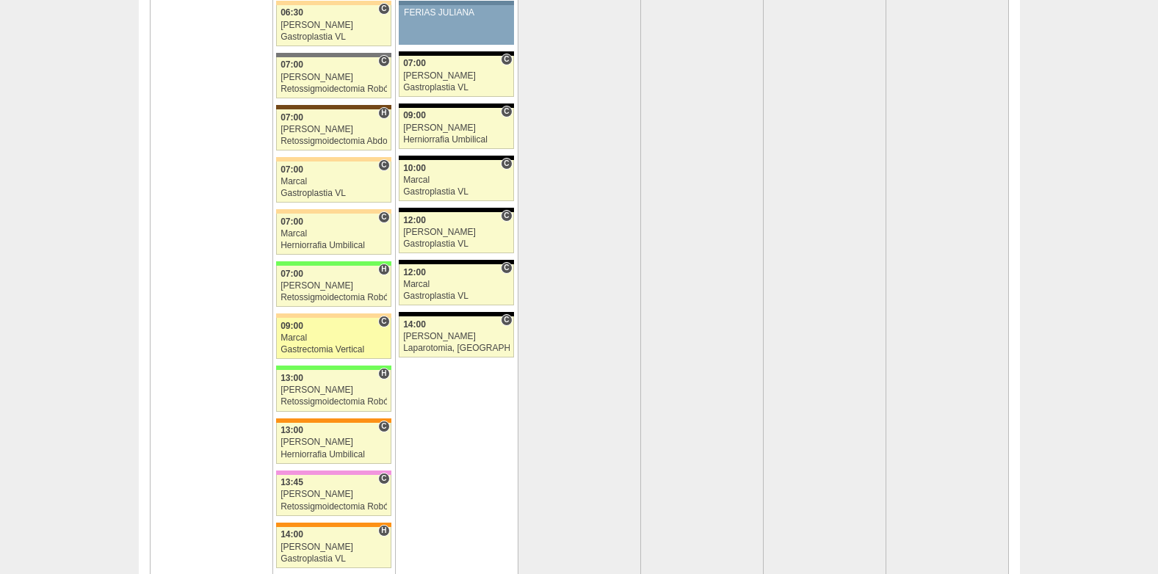
scroll to position [3156, 0]
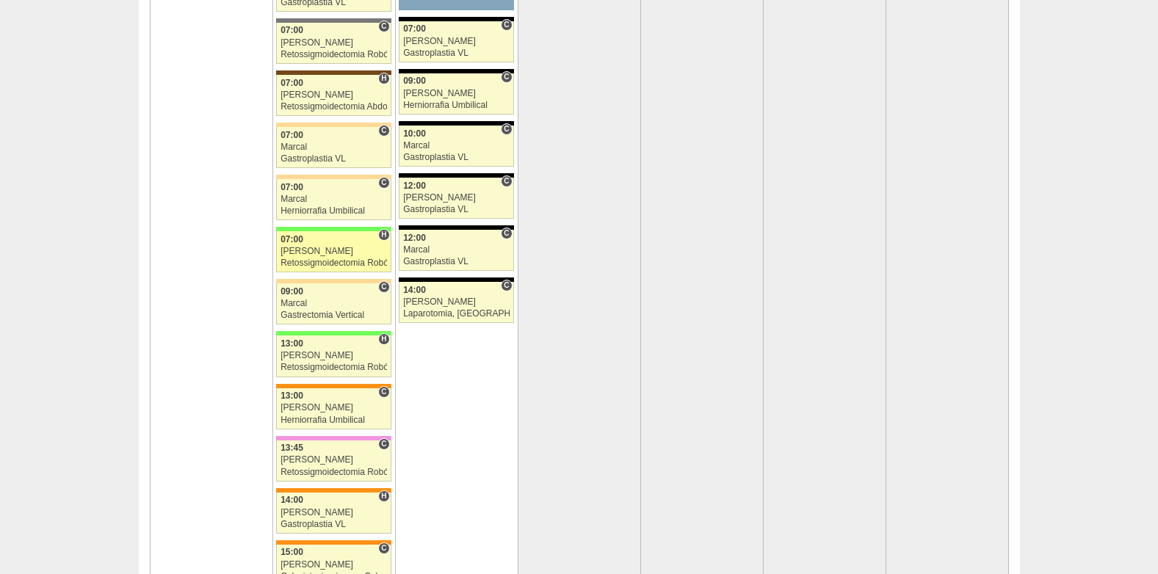
click at [323, 239] on div "07:00" at bounding box center [333, 240] width 106 height 10
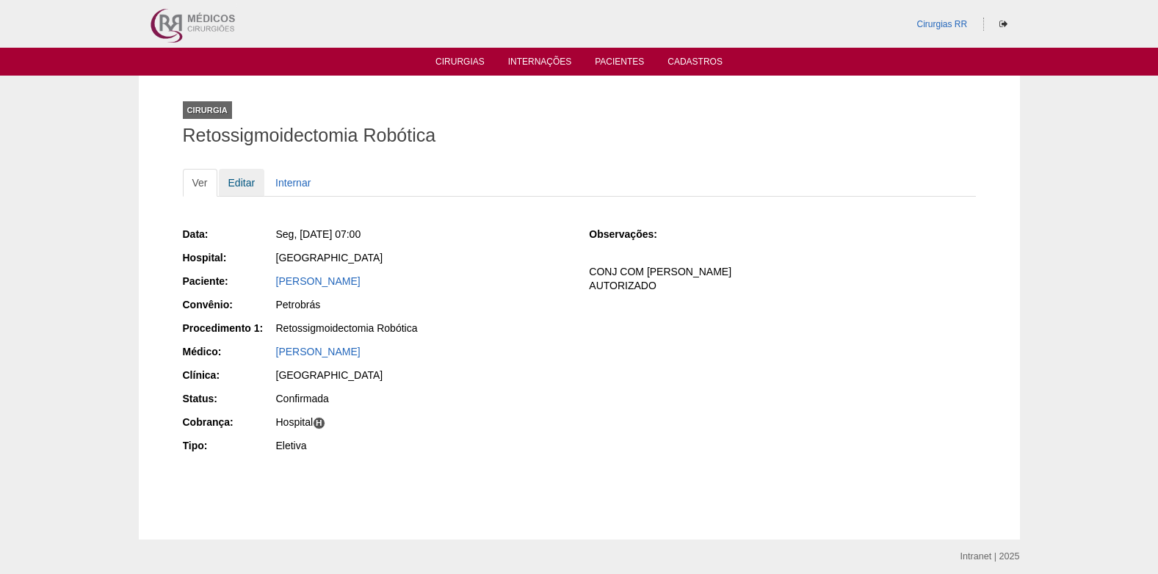
click at [238, 186] on link "Editar" at bounding box center [242, 183] width 46 height 28
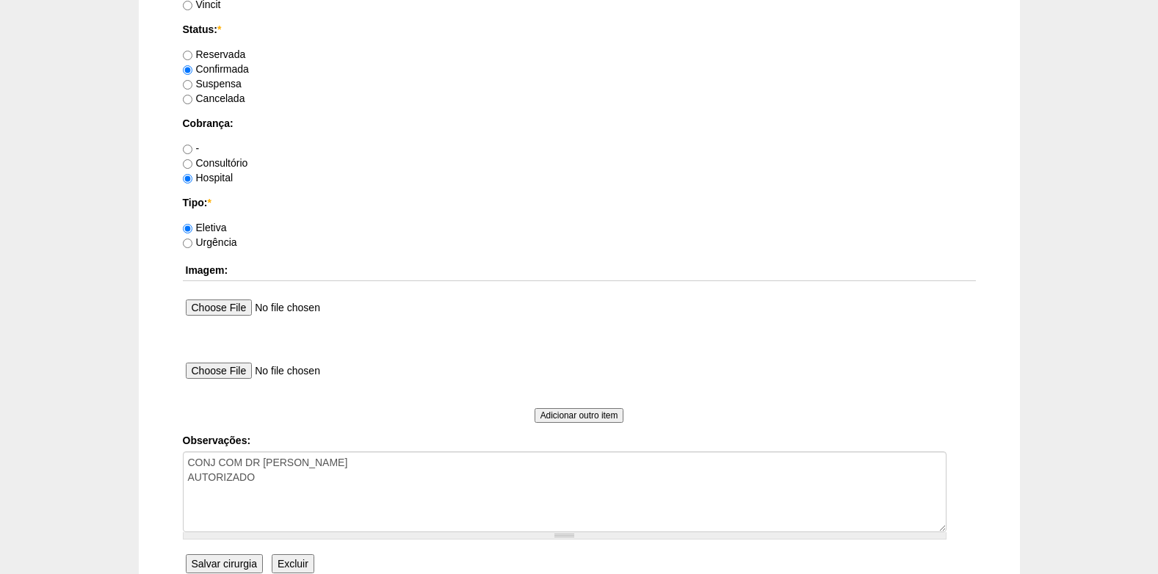
scroll to position [1318, 0]
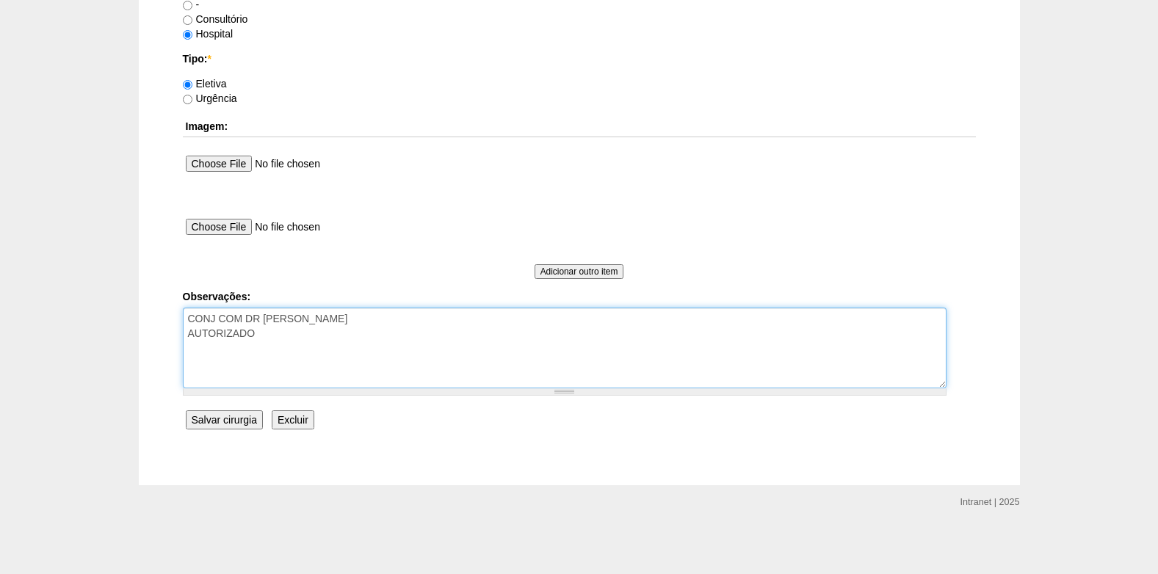
click at [270, 338] on textarea "CONJ COM DR ROGERS AUTORIZADO" at bounding box center [564, 348] width 763 height 81
type textarea "CONJ COM DR ROGERS AUTORIZADO COBRANÇA HOSPITAL"
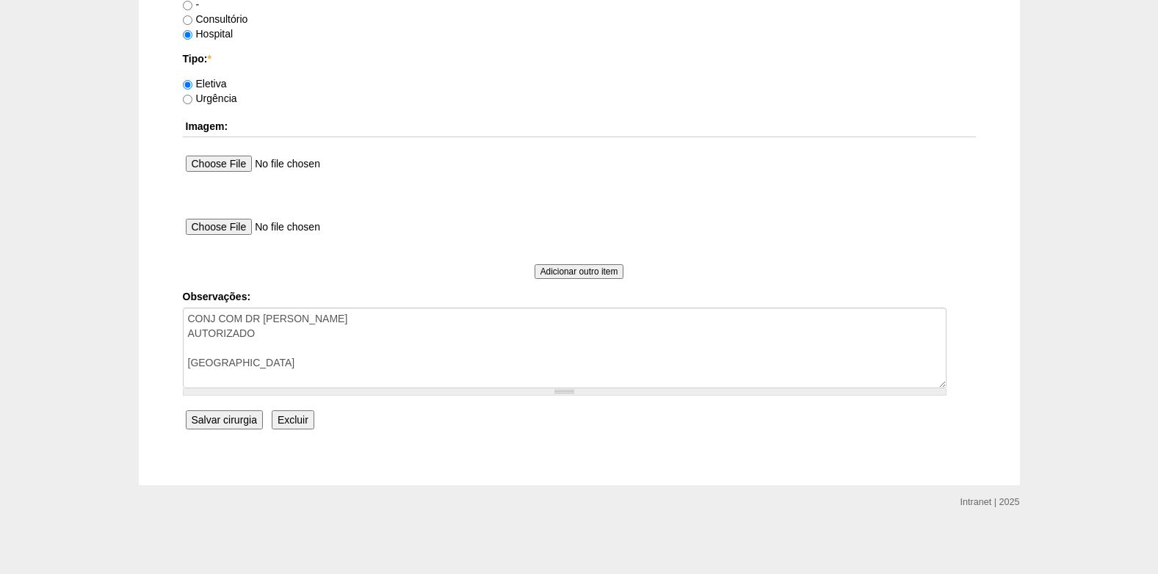
click at [200, 416] on input "Salvar cirurgia" at bounding box center [224, 419] width 77 height 19
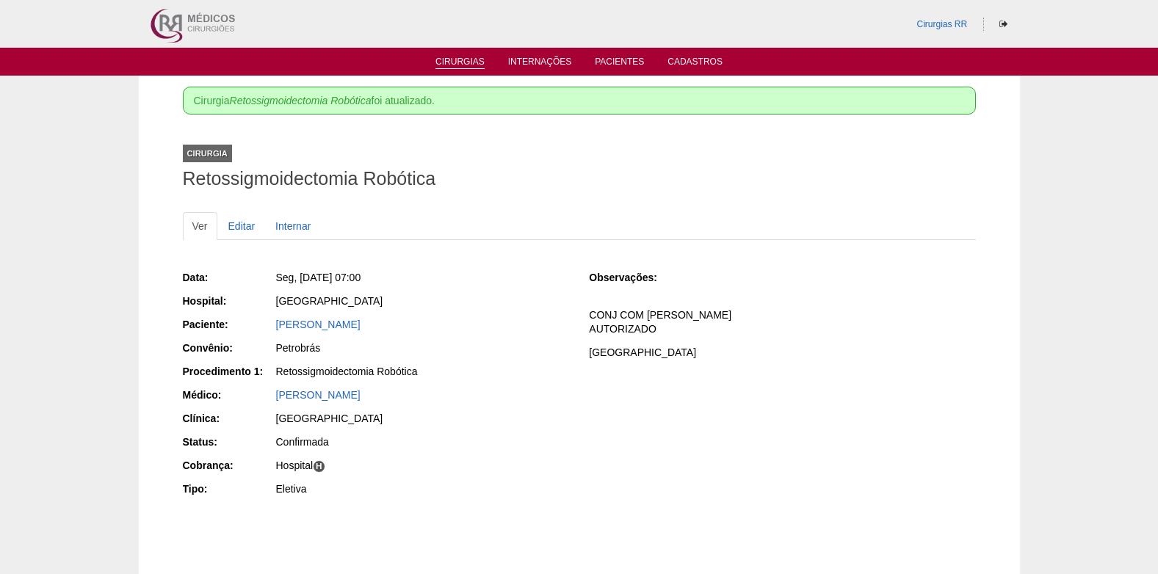
click at [452, 55] on li "Cirurgias" at bounding box center [460, 61] width 70 height 12
click at [452, 72] on ul "Cirurgias Internações Pacientes Cadastros" at bounding box center [579, 62] width 1158 height 28
click at [454, 65] on link "Cirurgias" at bounding box center [459, 63] width 49 height 12
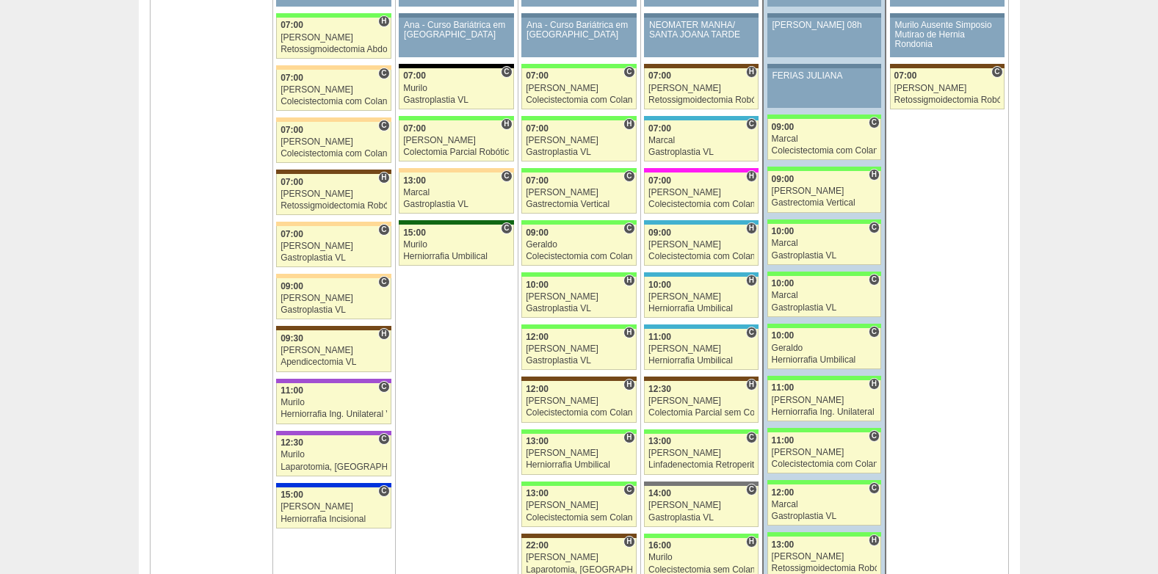
scroll to position [2276, 0]
